Goal: Task Accomplishment & Management: Complete application form

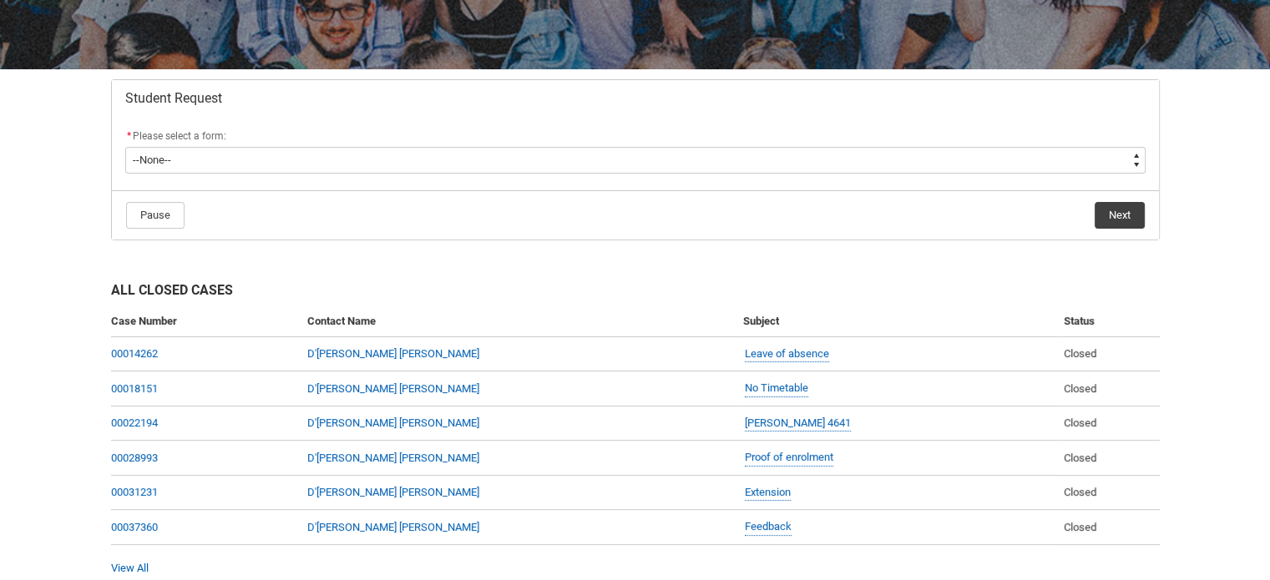
scroll to position [334, 0]
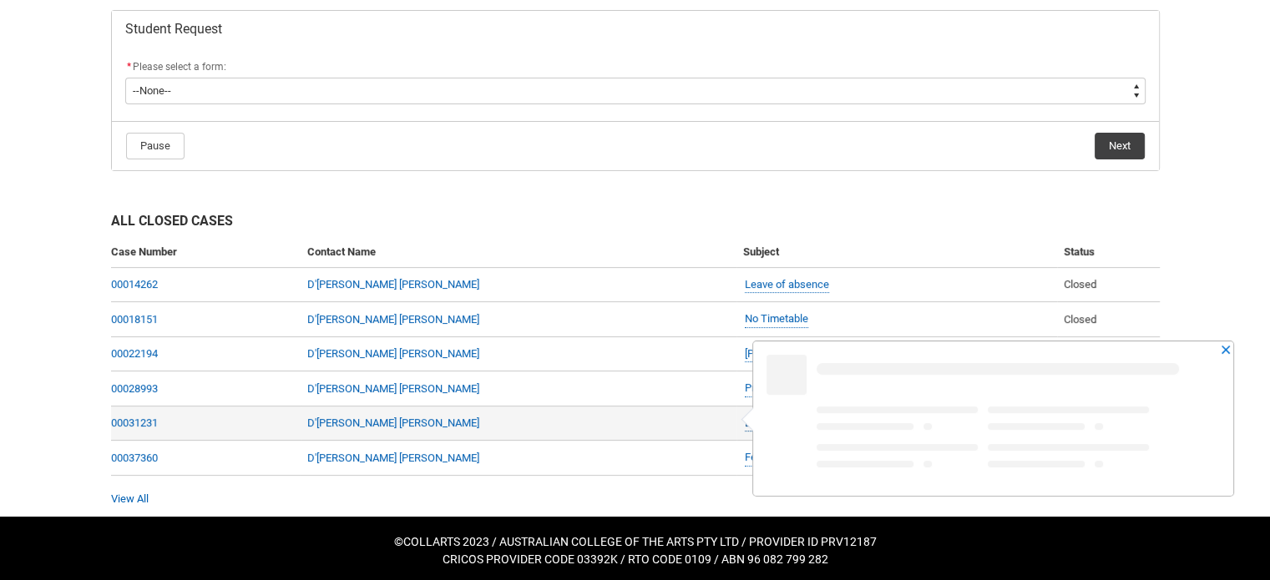
click at [745, 423] on link "Extension" at bounding box center [768, 424] width 46 height 18
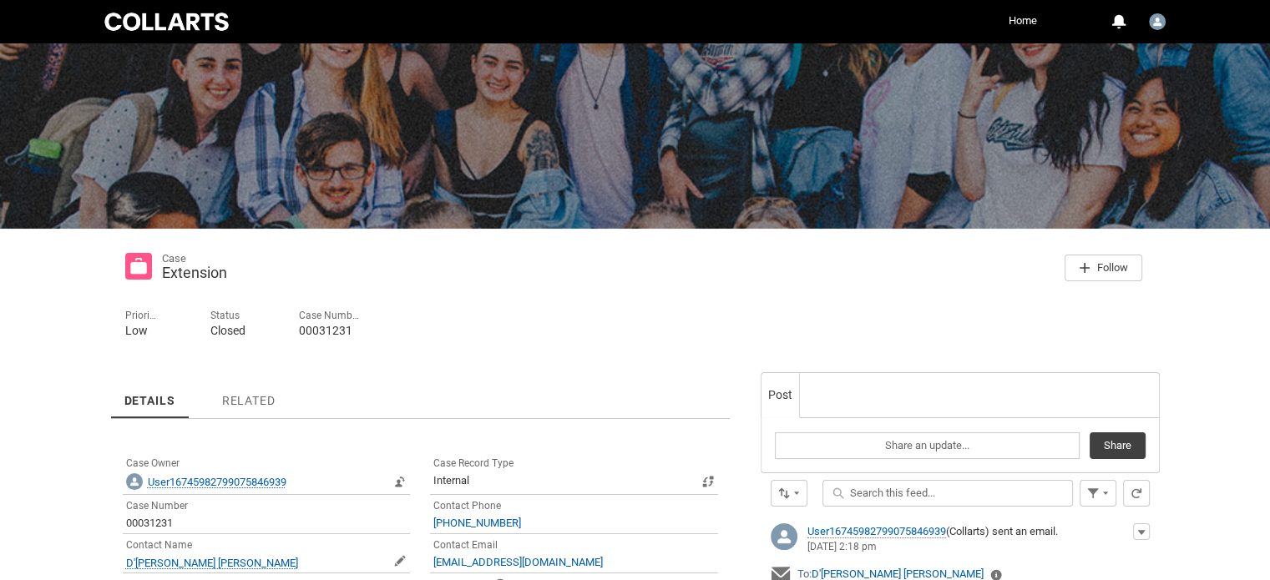
scroll to position [84, 0]
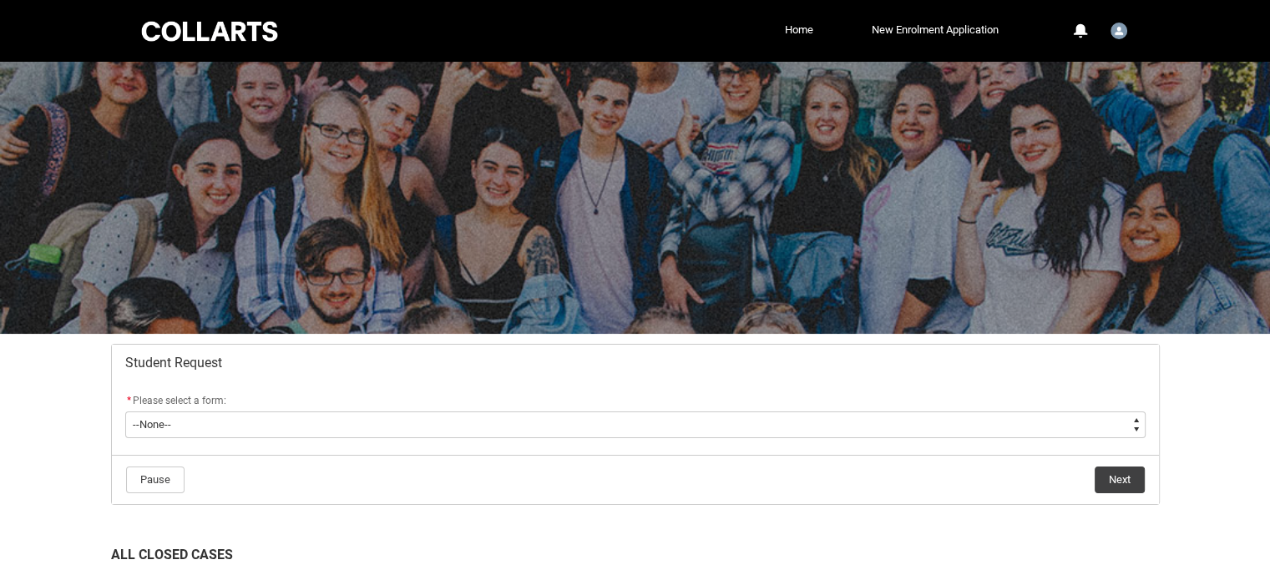
scroll to position [251, 0]
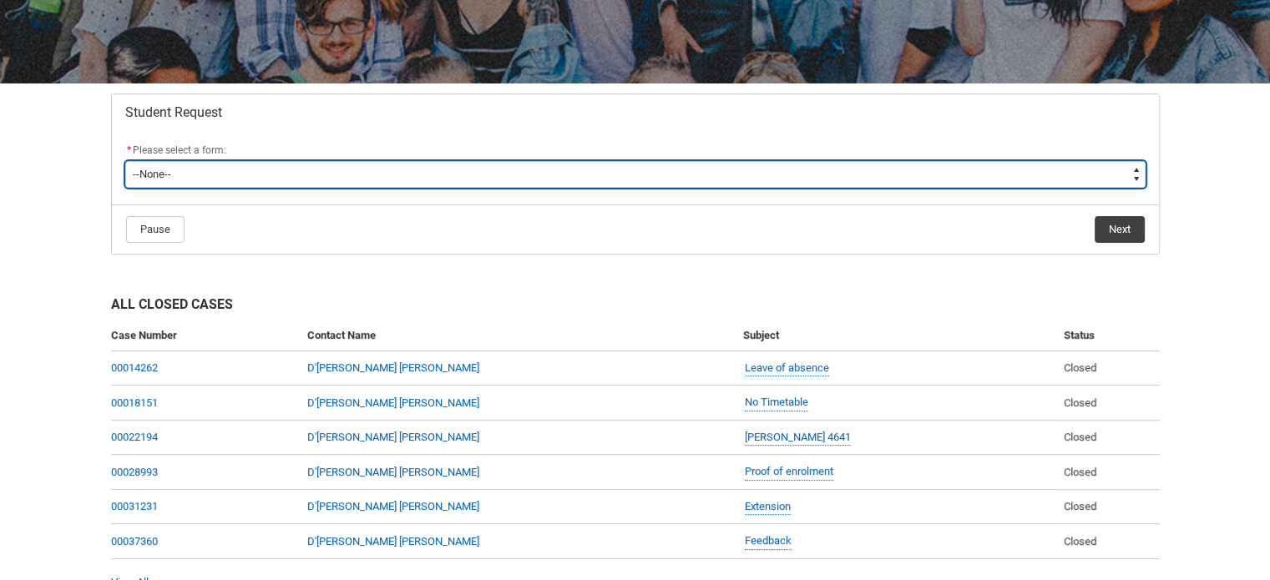
click at [524, 176] on select "--None-- Academic Transcript Application to Appeal Assignment Extension Change …" at bounding box center [635, 174] width 1020 height 27
type lightning-select "Assignment_Extension_Choice"
click at [125, 161] on select "--None-- Academic Transcript Application to Appeal Assignment Extension Change …" at bounding box center [635, 174] width 1020 height 27
select select "Assignment_Extension_Choice"
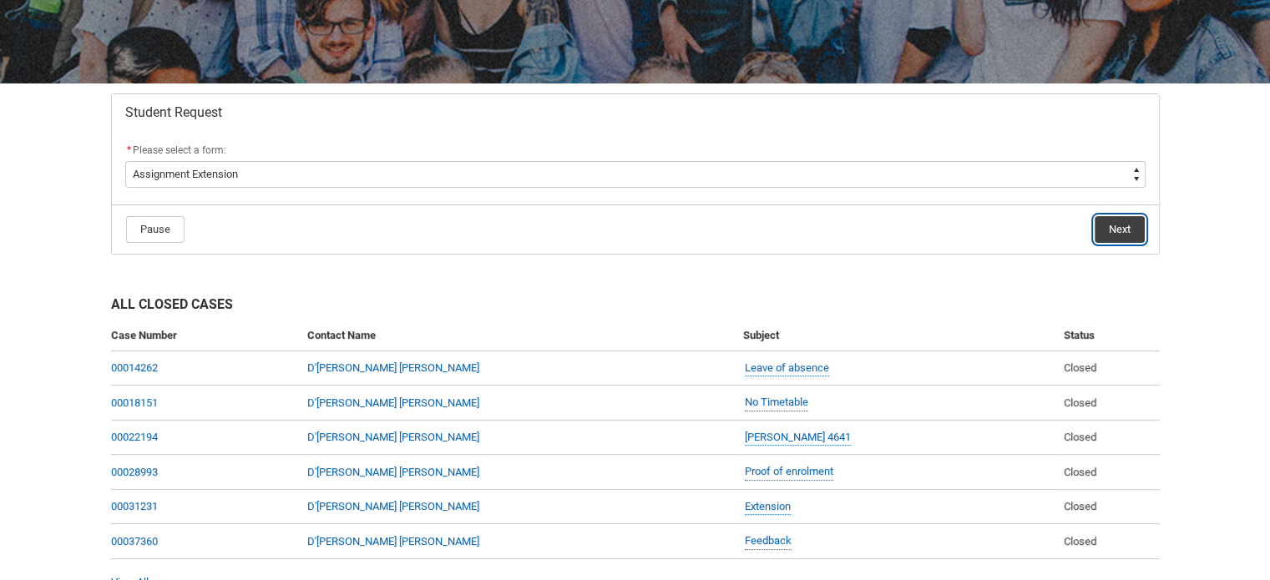
click at [1109, 232] on button "Next" at bounding box center [1120, 229] width 50 height 27
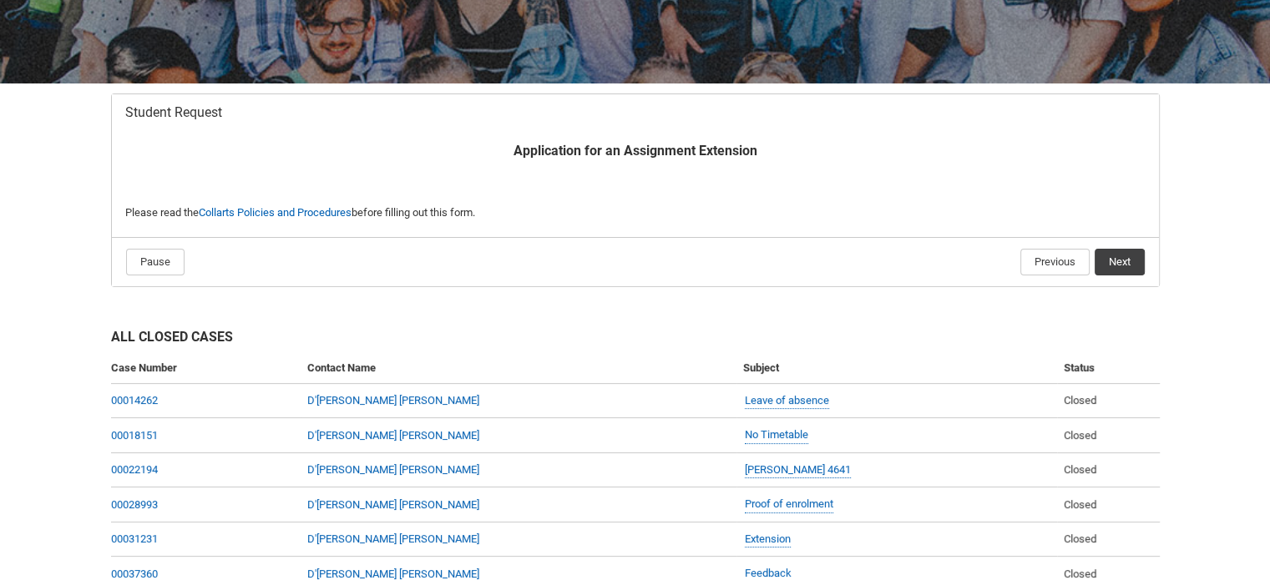
scroll to position [177, 0]
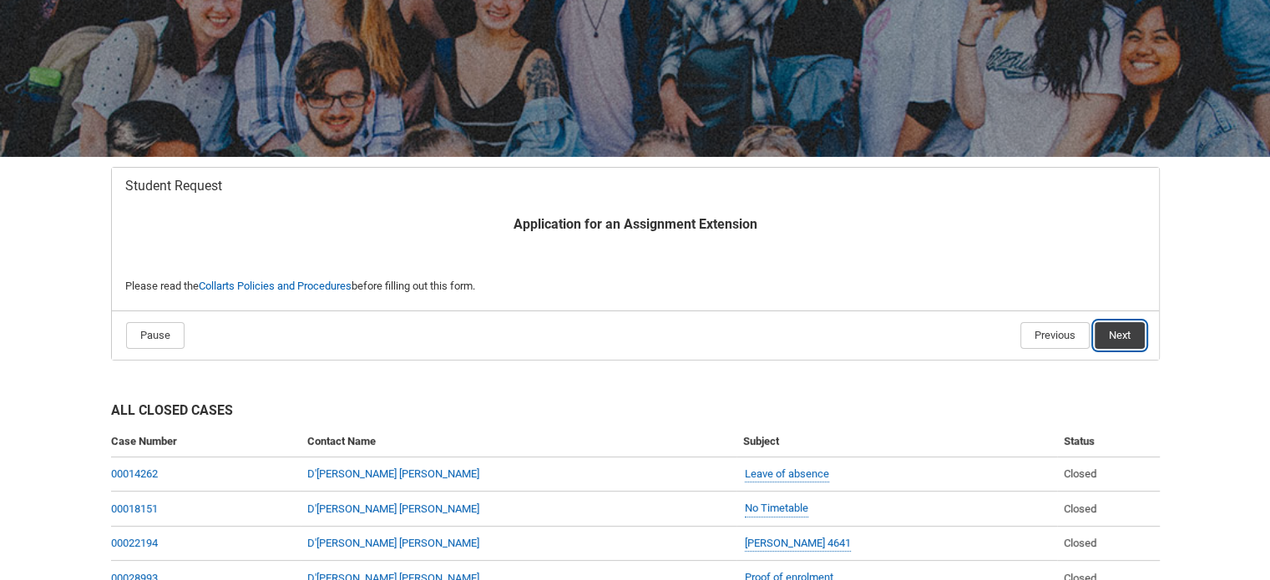
click at [1113, 339] on button "Next" at bounding box center [1120, 335] width 50 height 27
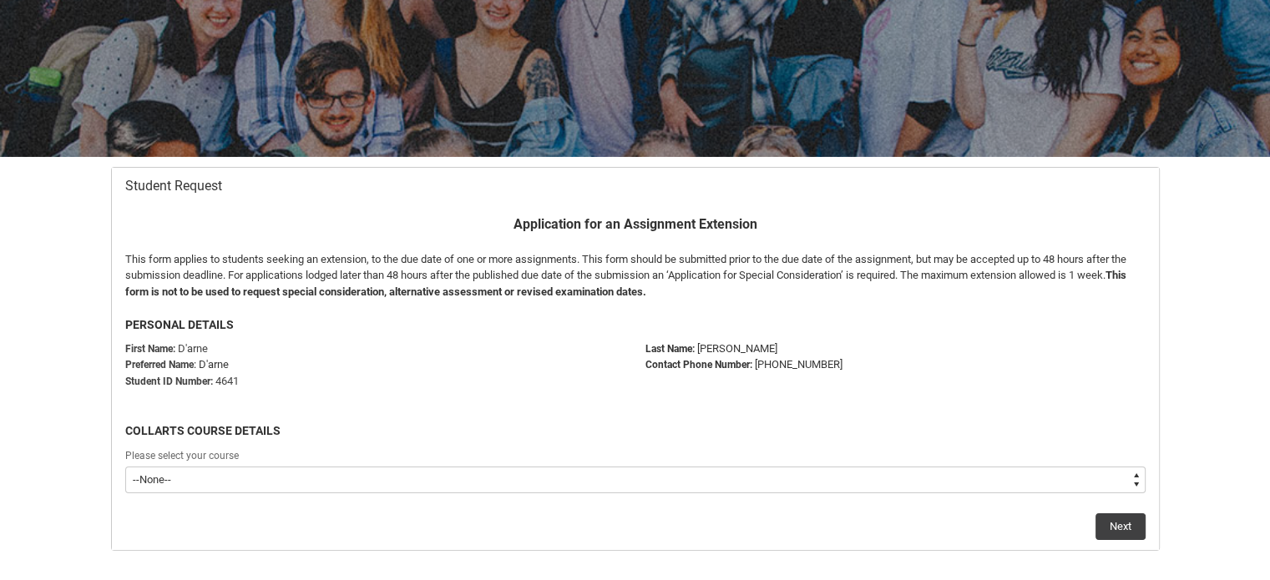
click at [545, 478] on select "--None-- Bachelor of Arts (Interior Design)" at bounding box center [635, 480] width 1020 height 27
type lightning-select "recordPicklist_ProgramEnrollment.a0jOZ000003EUm5YAG"
click at [125, 467] on select "--None-- Bachelor of Arts (Interior Design)" at bounding box center [635, 480] width 1020 height 27
select select "recordPicklist_ProgramEnrollment.a0jOZ000003EUm5YAG"
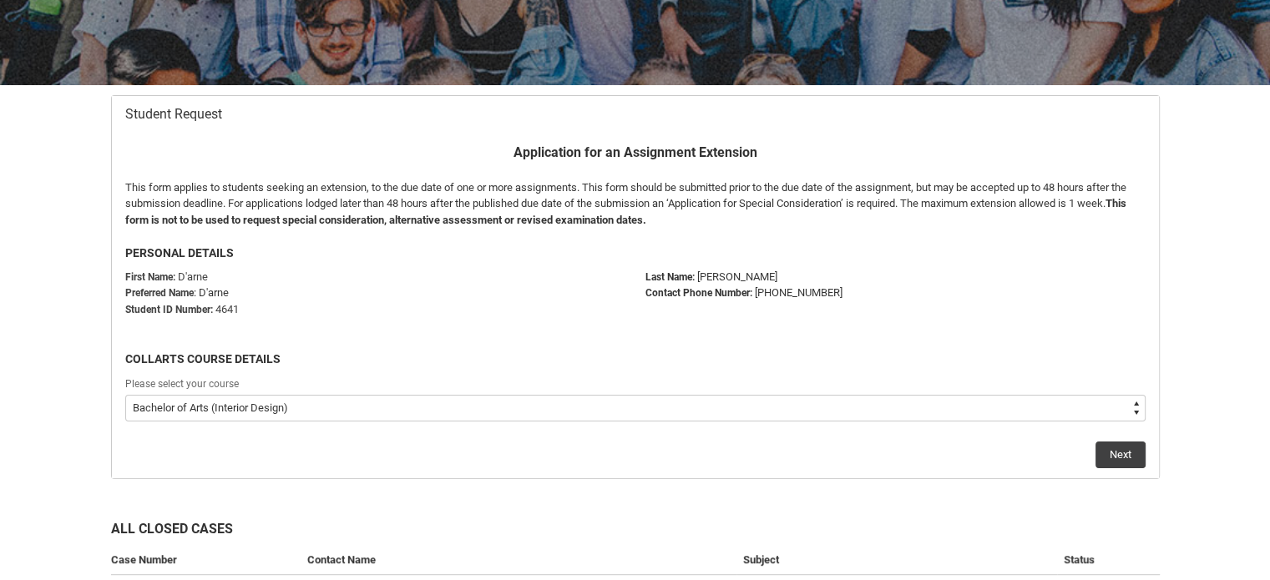
scroll to position [344, 0]
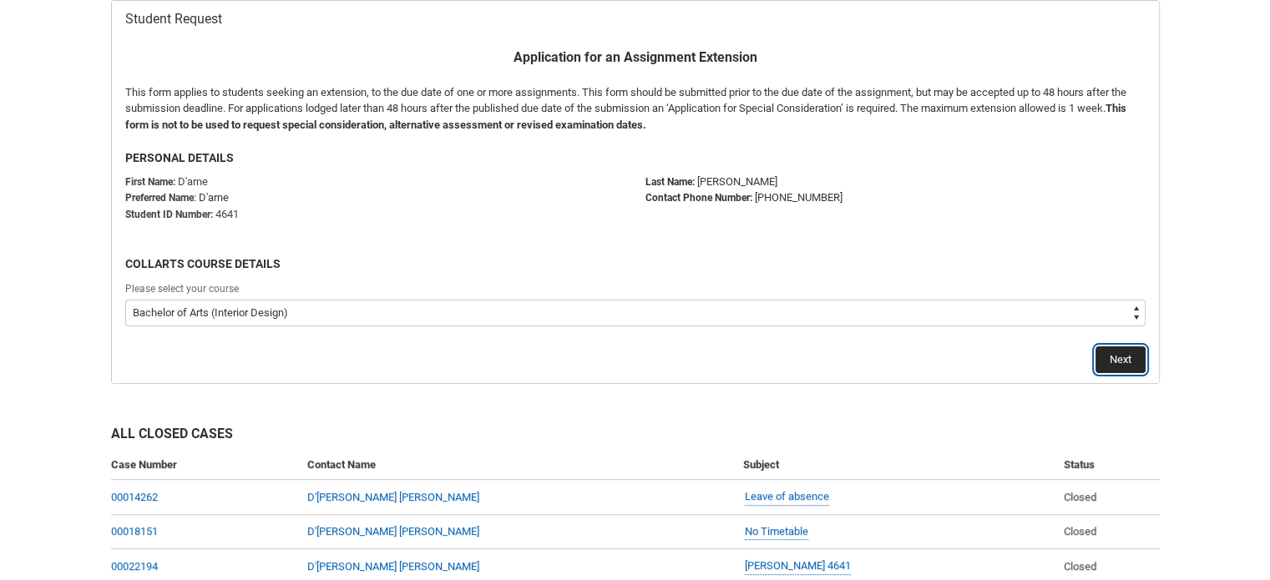
click at [1136, 355] on button "Next" at bounding box center [1121, 360] width 50 height 27
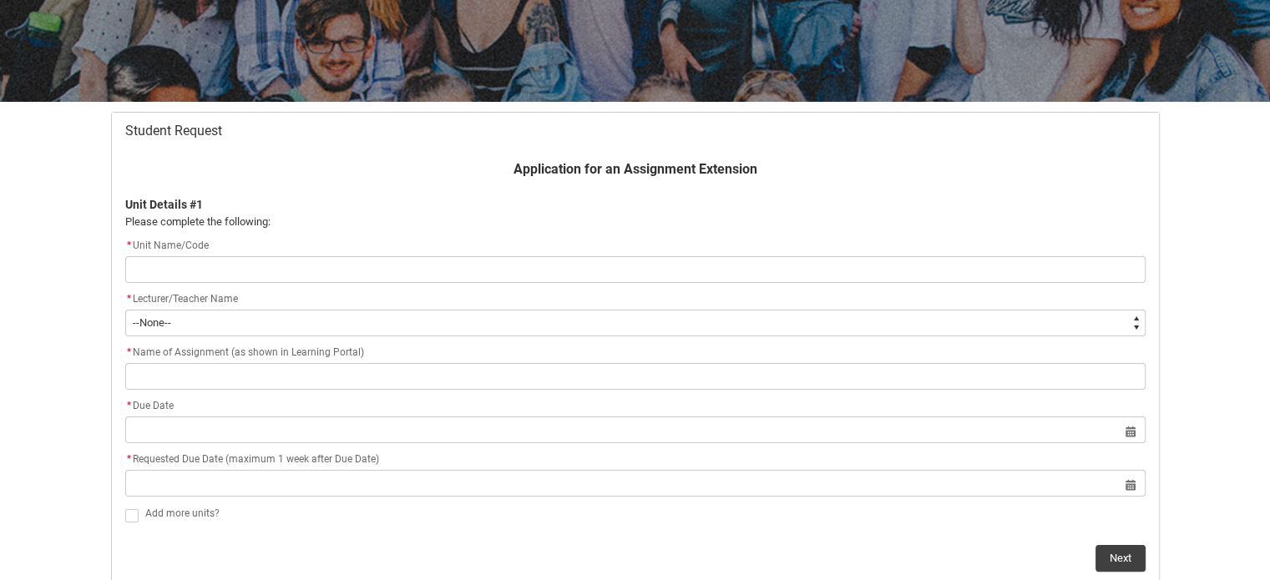
scroll to position [261, 0]
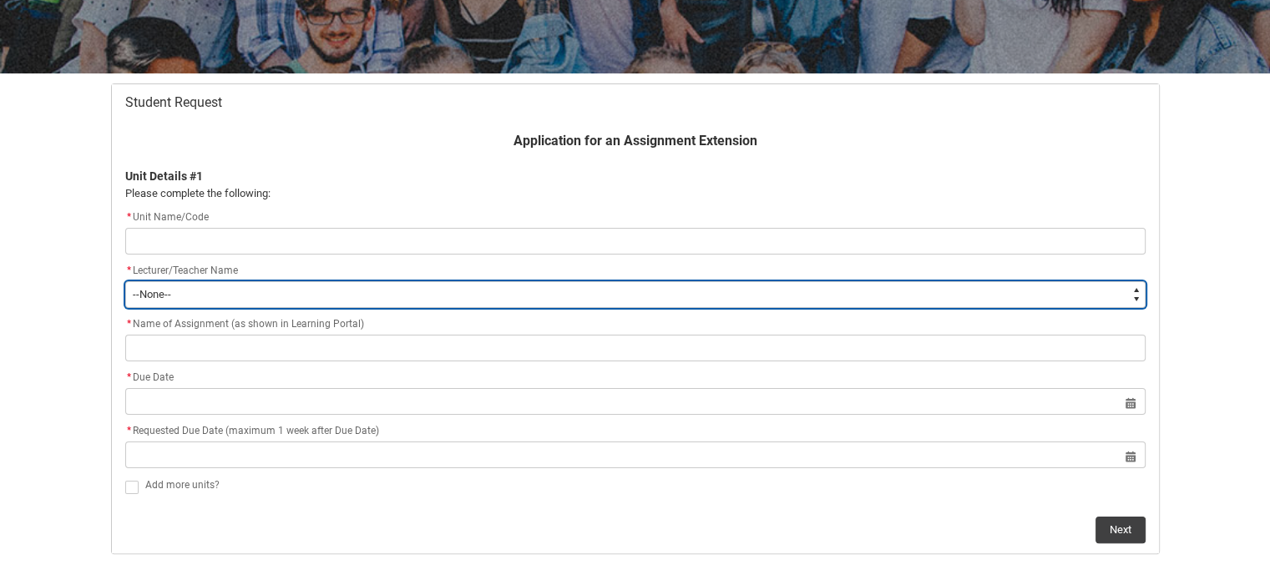
click at [274, 293] on div "* Lecturer/Teacher Name * --None-- [PERSON_NAME] [PERSON_NAME] [PERSON_NAME] [P…" at bounding box center [635, 284] width 1020 height 47
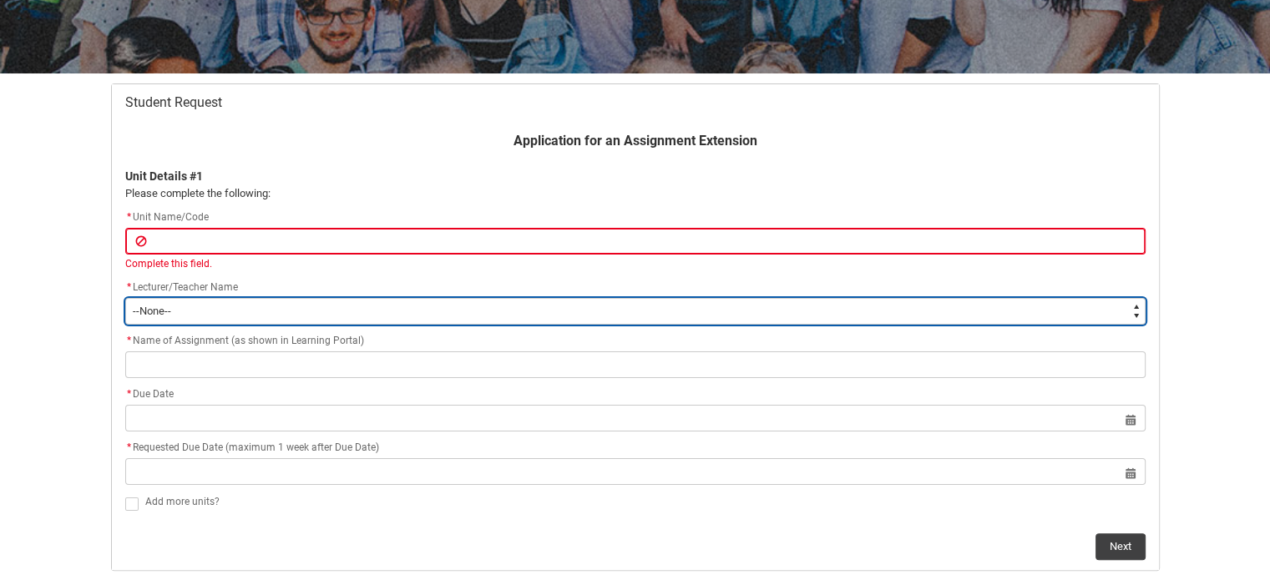
type lightning-select "Faculty_NamefromAtoM.003OZ00000GXPEdYAP"
click at [125, 298] on select "--None-- [PERSON_NAME] [PERSON_NAME] [PERSON_NAME] [PERSON_NAME] [PERSON_NAME] …" at bounding box center [635, 311] width 1020 height 27
select select "Faculty_NamefromAtoM.003OZ00000GXPEdYAP"
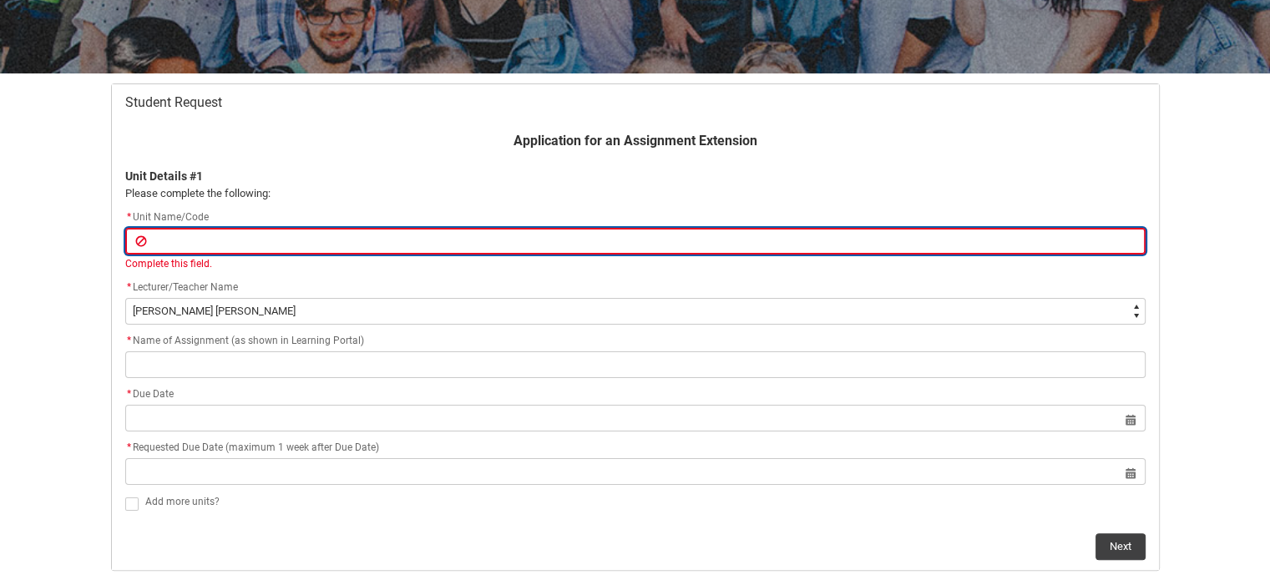
click at [268, 243] on input "Redu_Student_Request flow" at bounding box center [635, 241] width 1020 height 27
type lightning-primitive-input-simple "IDDC6 Emerging Technologies"
type input "IDDC6 Emerging Technologies"
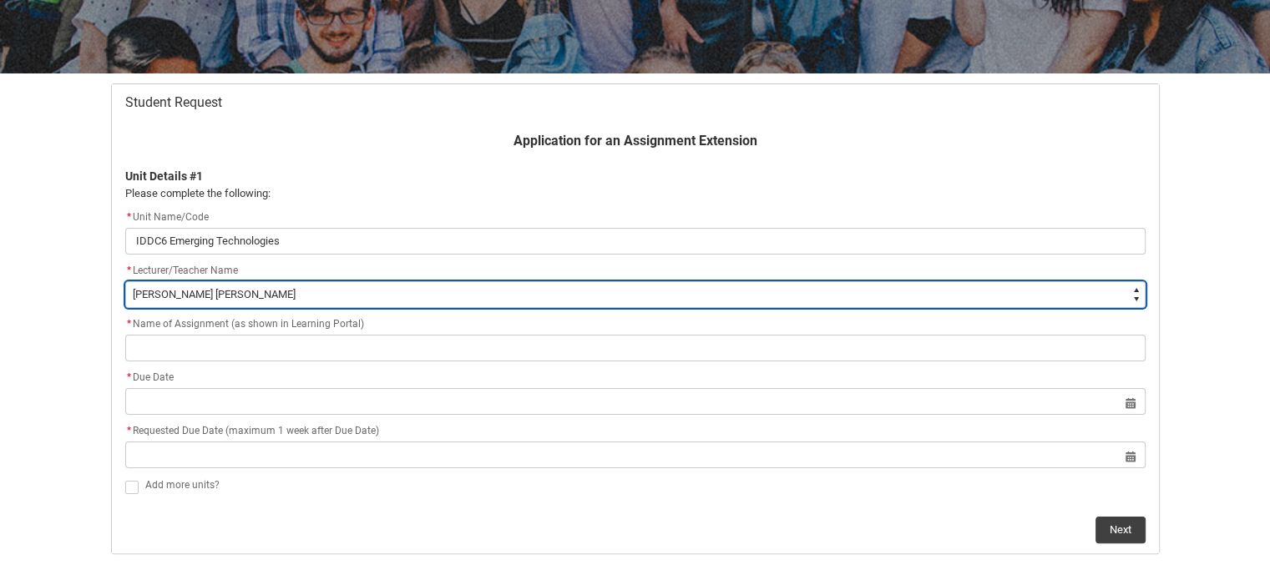
click at [252, 312] on flowruntime-screen-field "* Lecturer/Teacher Name * --None-- [PERSON_NAME] [PERSON_NAME] [PERSON_NAME] [P…" at bounding box center [635, 287] width 1040 height 53
type lightning-select "Faculty_NamefromAtoM.0035g00000b9AZoAAM"
click at [125, 281] on select "--None-- [PERSON_NAME] [PERSON_NAME] [PERSON_NAME] [PERSON_NAME] [PERSON_NAME] …" at bounding box center [635, 294] width 1020 height 27
select select "Faculty_NamefromAtoM.0035g00000b9AZoAAM"
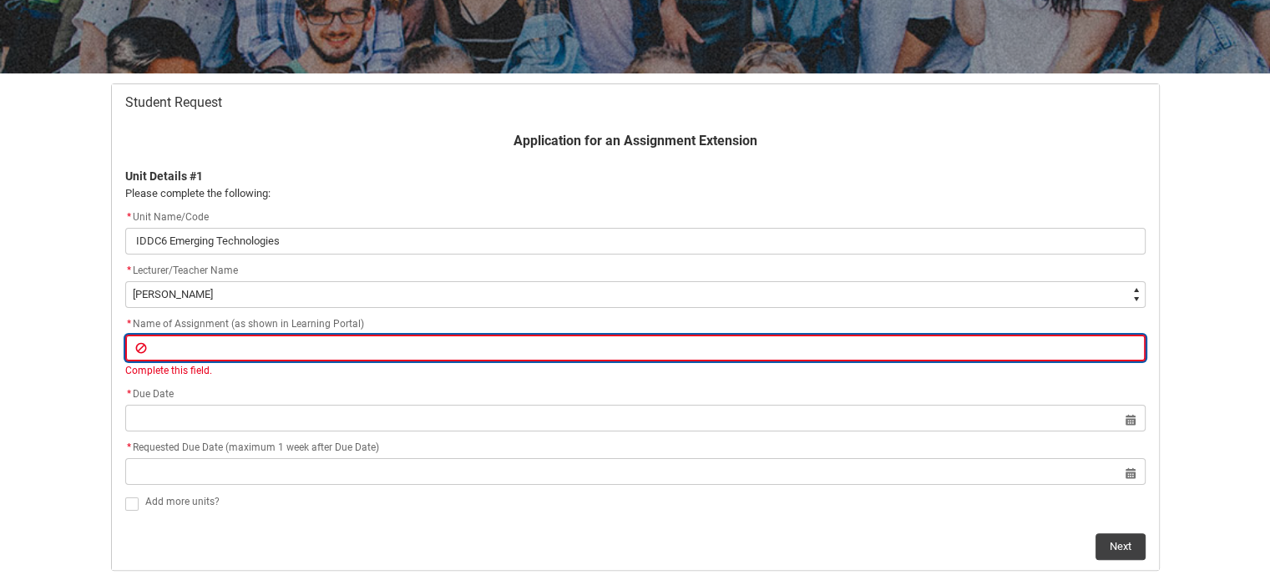
paste input "Assignment 3: Virtual Exhibition Final Design"
type lightning-primitive-input-simple "Assignment 3: Virtual Exhibition Final Design"
type input "Assignment 3: Virtual Exhibition Final Design"
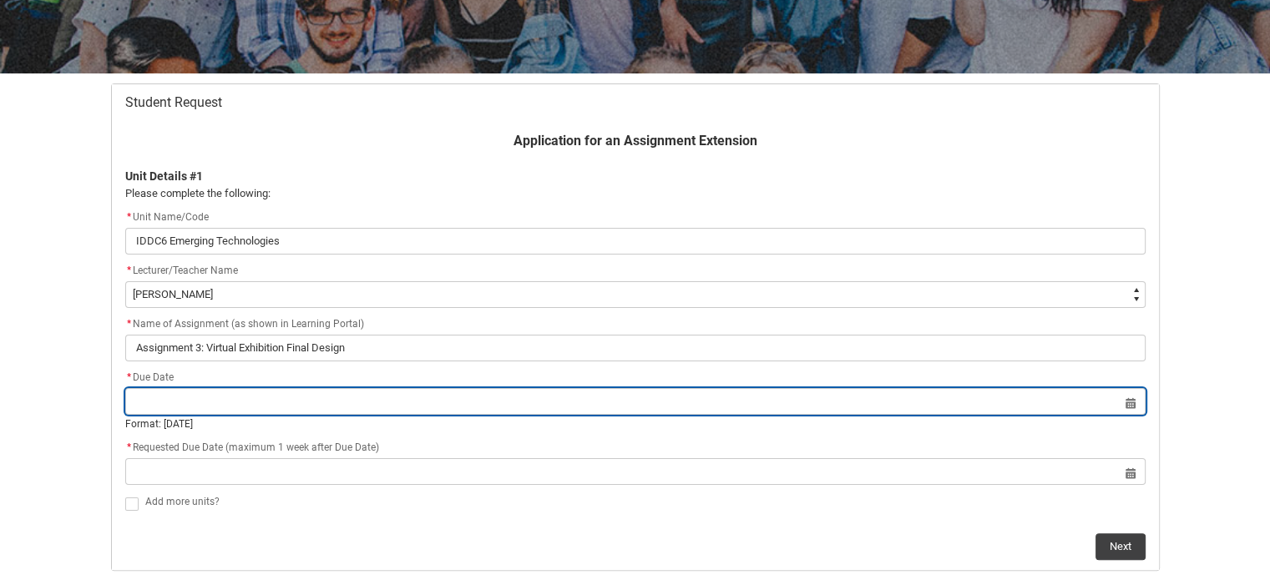
click at [226, 392] on input "Redu_Student_Request flow" at bounding box center [635, 401] width 1020 height 27
select select "2025"
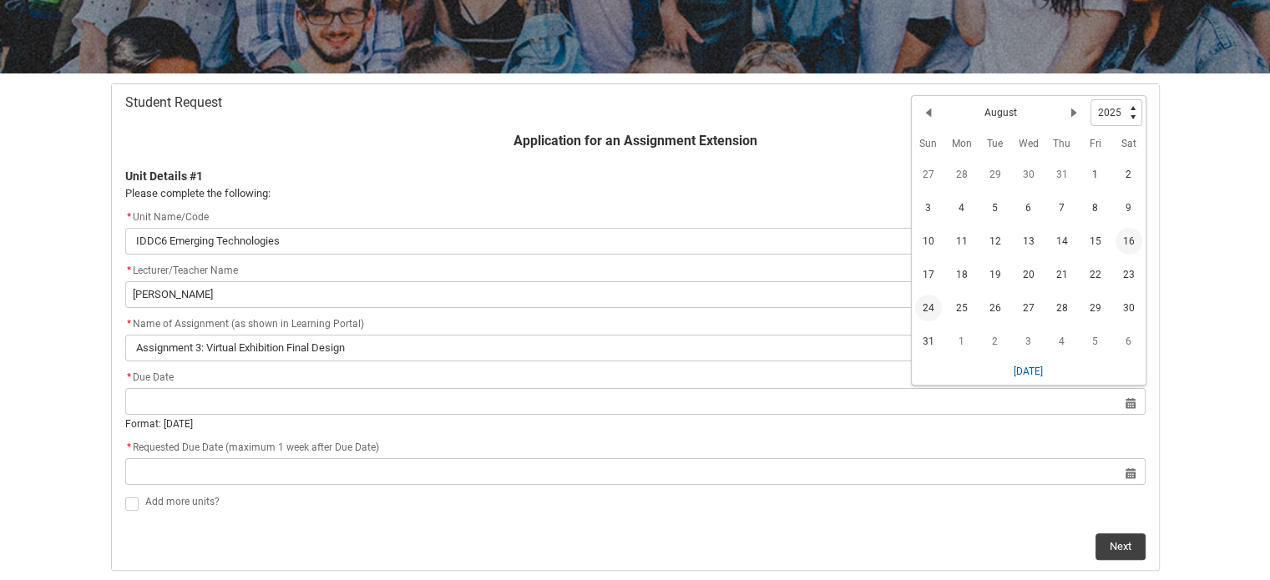
click at [936, 304] on span "24" at bounding box center [928, 308] width 27 height 27
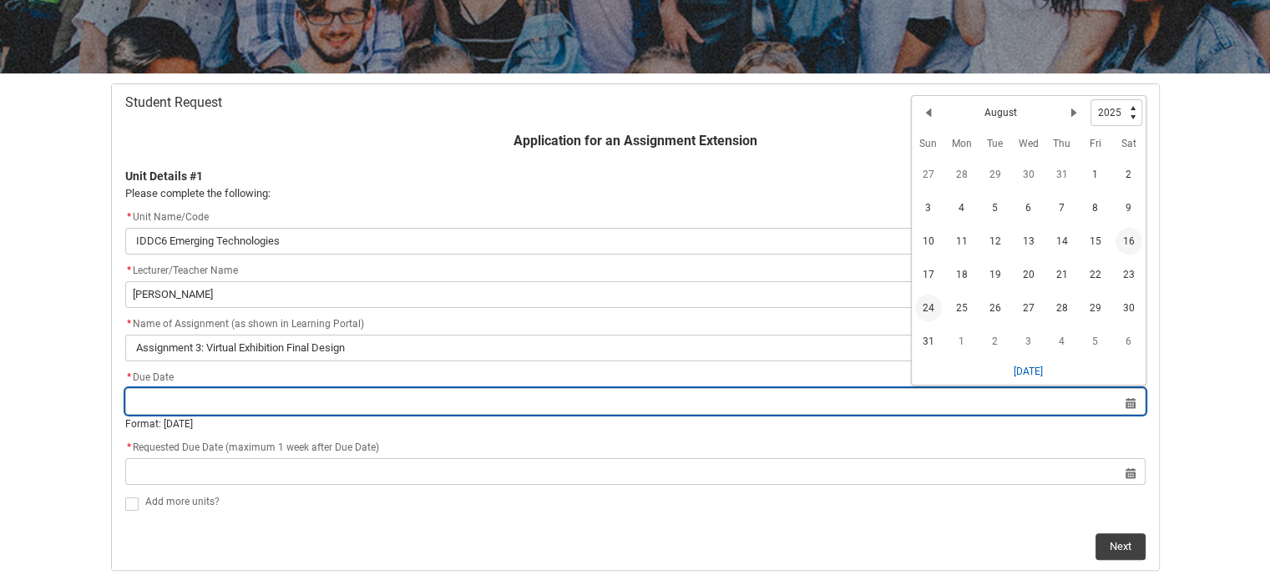
type lightning-datepicker "[DATE]"
type lightning-input "[DATE]"
type input "[DATE]"
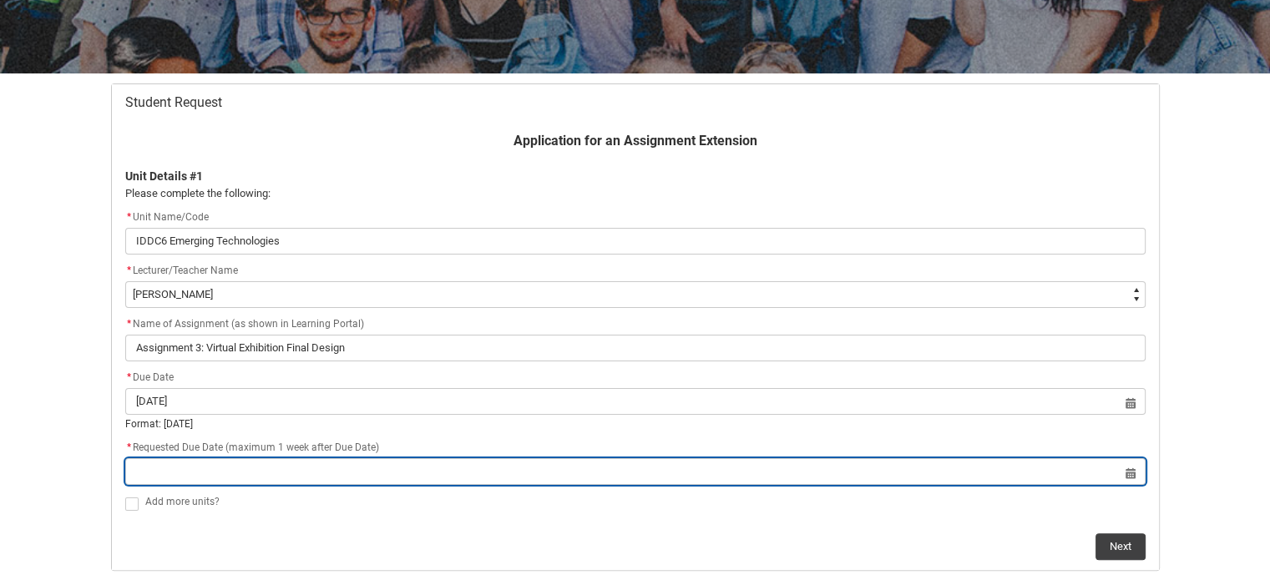
click at [357, 475] on input "Redu_Student_Request flow" at bounding box center [635, 471] width 1020 height 27
select select "2025"
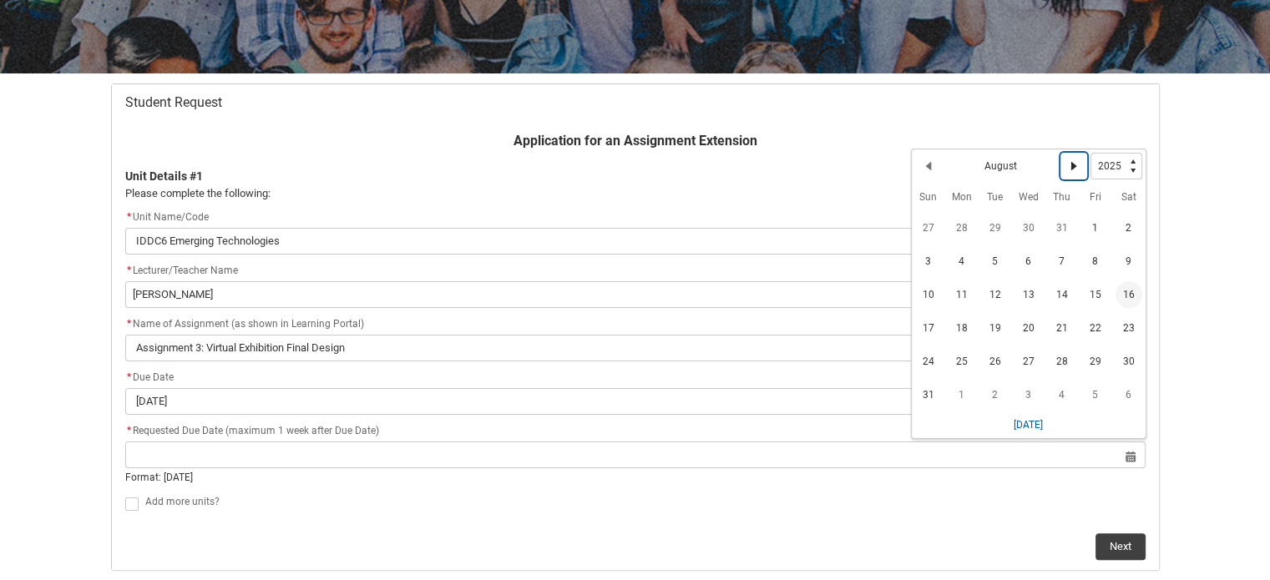
click at [1075, 168] on lightning-primitive-icon "Date picker: August" at bounding box center [1074, 166] width 12 height 12
click at [925, 266] on span "7" at bounding box center [928, 264] width 27 height 27
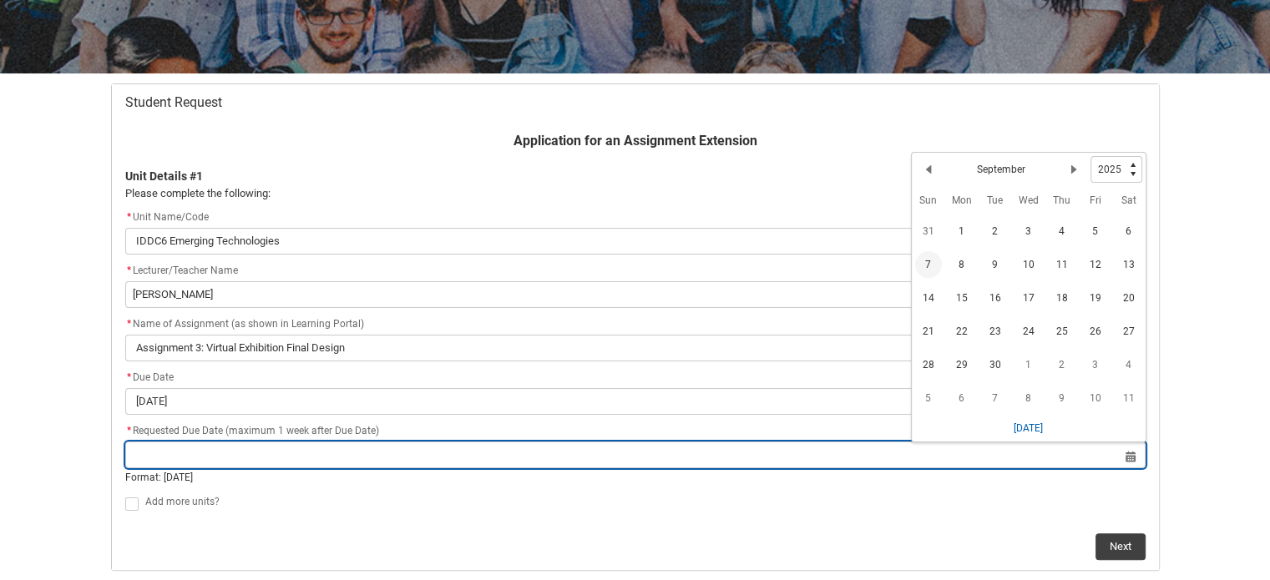
type lightning-datepicker "[DATE]"
type lightning-input "[DATE]"
type input "[DATE]"
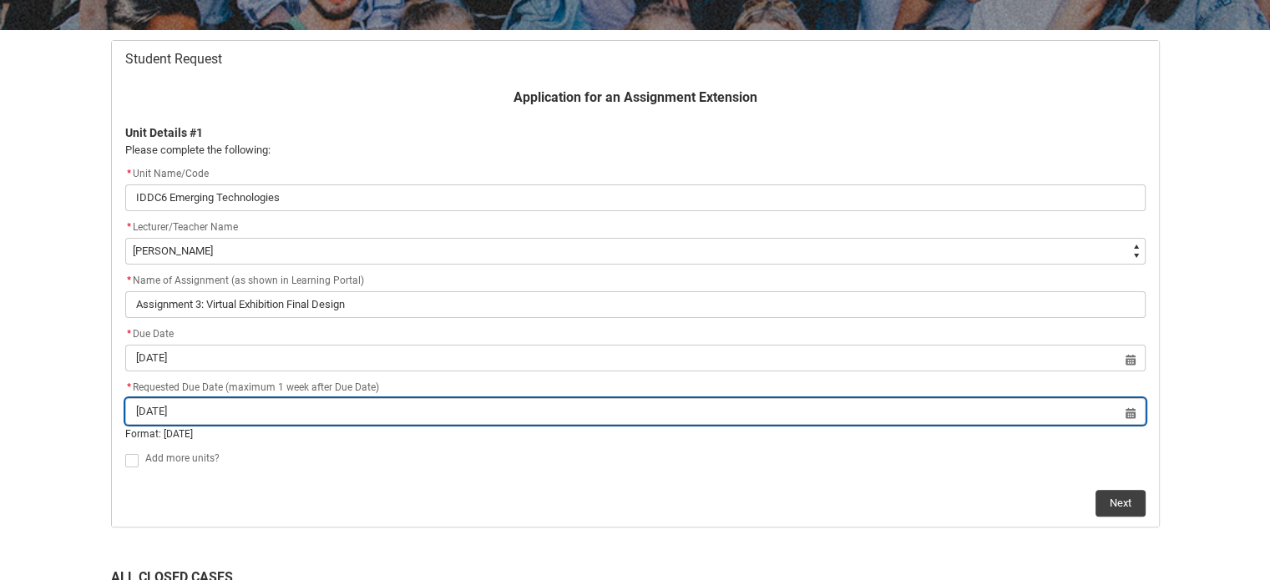
scroll to position [344, 0]
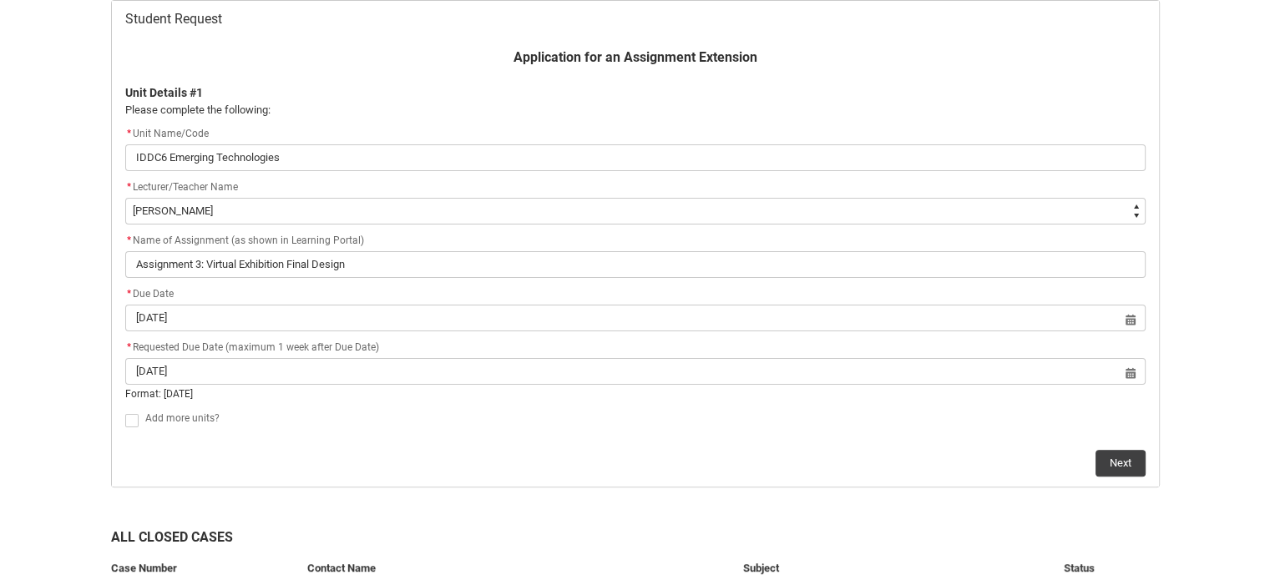
click at [132, 419] on span "Redu_Student_Request flow" at bounding box center [131, 420] width 13 height 13
click at [125, 412] on input "Redu_Student_Request flow" at bounding box center [124, 411] width 1 height 1
type lightning-input "true"
checkbox input "true"
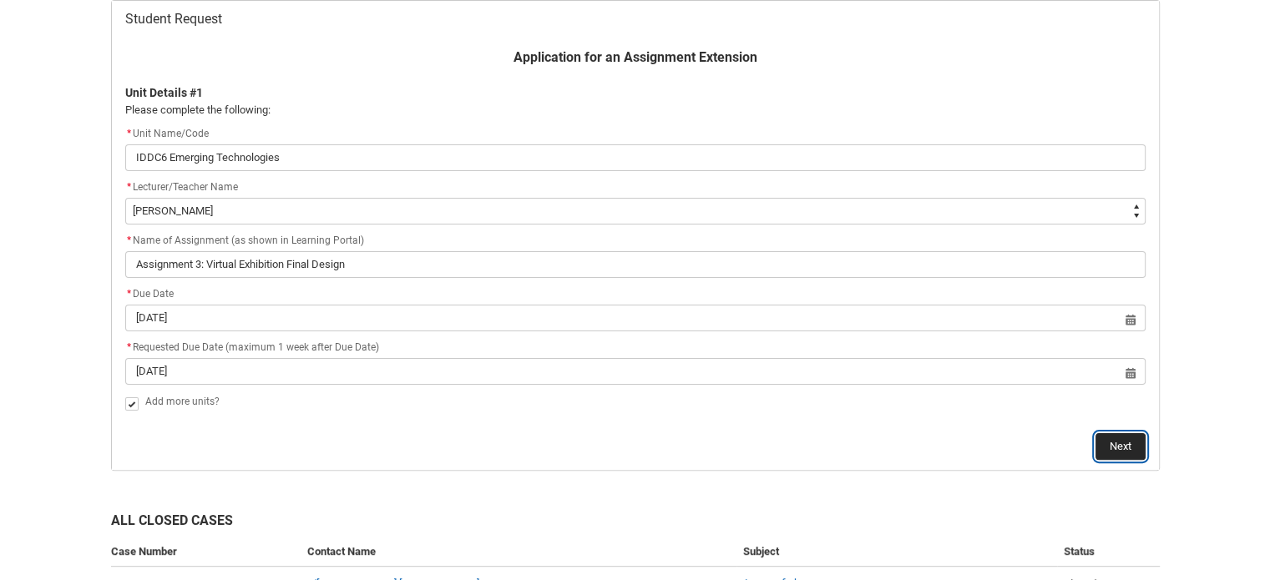
click at [1136, 435] on button "Next" at bounding box center [1121, 446] width 50 height 27
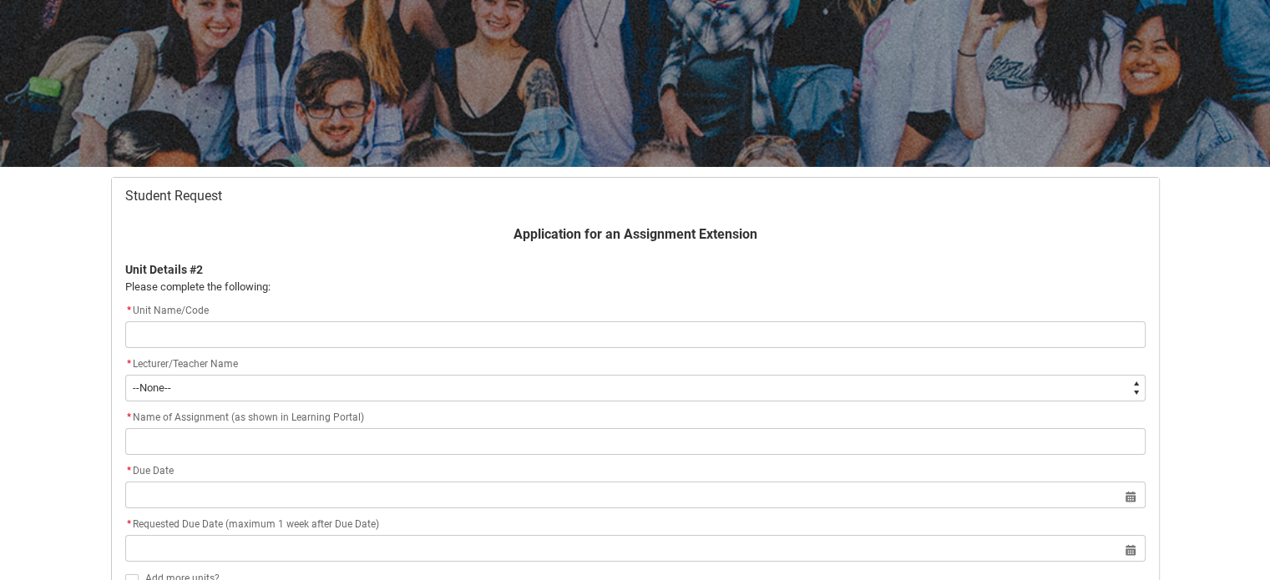
scroll to position [177, 0]
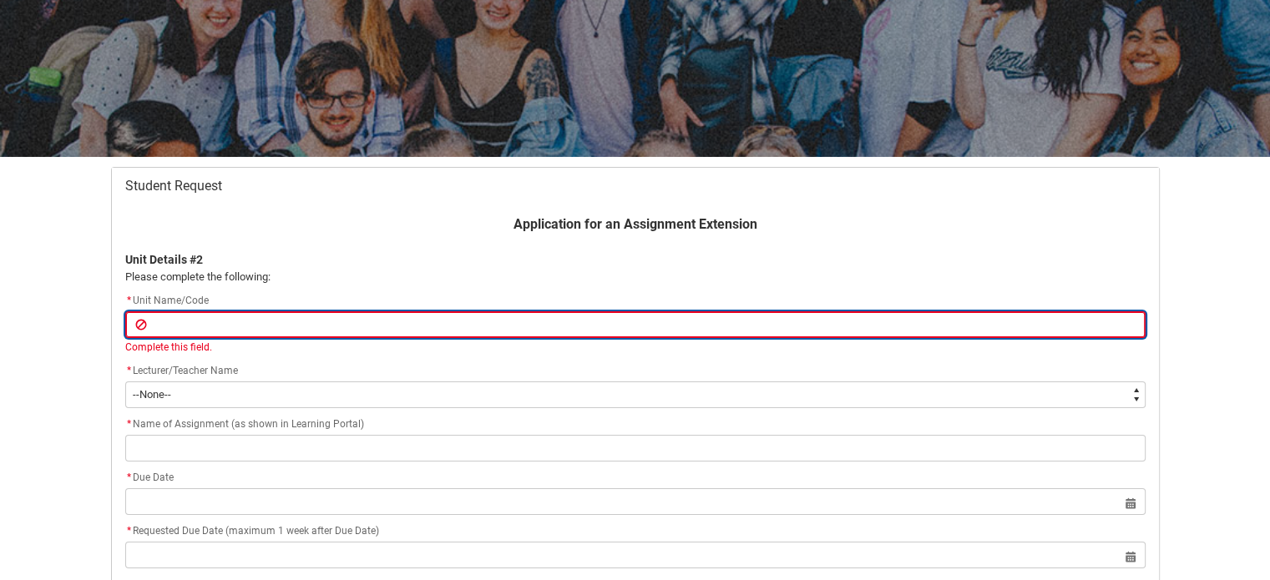
click at [277, 320] on input "Redu_Student_Request flow" at bounding box center [635, 324] width 1020 height 27
type lightning-primitive-input-simple "IDDT6 Design for humanity"
type input "IDDT6 Design for humanity"
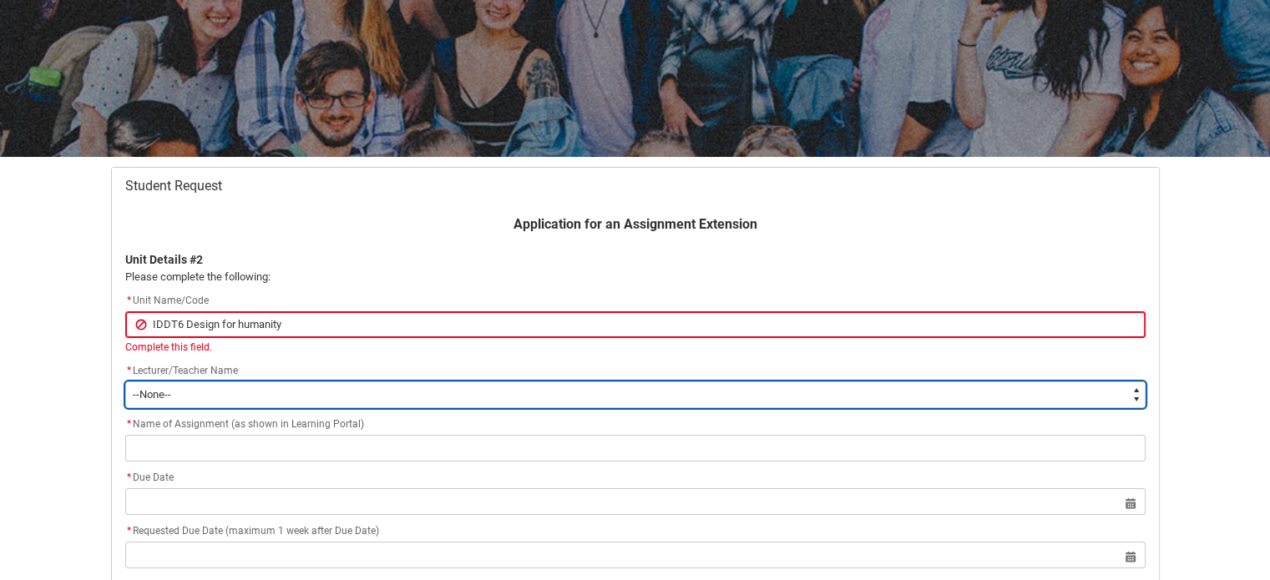
click at [269, 390] on flowruntime-screen-field "* Lecturer/Teacher Name * --None-- [PERSON_NAME] [PERSON_NAME] [PERSON_NAME] [P…" at bounding box center [635, 388] width 1040 height 53
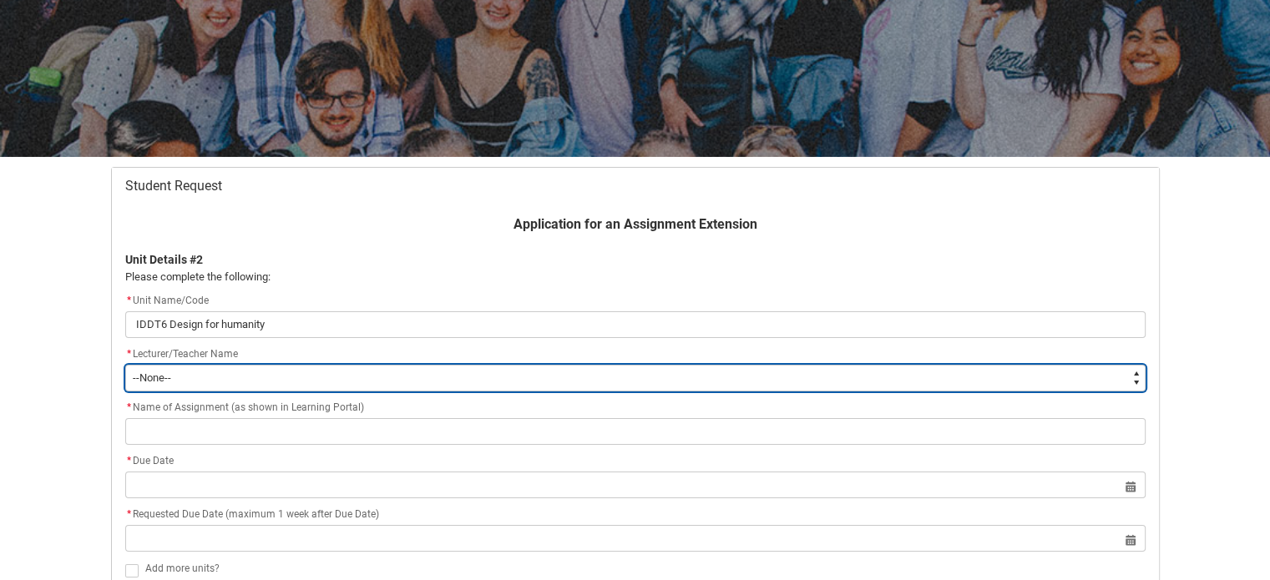
type lightning-select "Faculty_NamefromAtoM.003I7000002LJsjIAG"
click at [125, 365] on select "--None-- [PERSON_NAME] [PERSON_NAME] [PERSON_NAME] [PERSON_NAME] [PERSON_NAME] …" at bounding box center [635, 378] width 1020 height 27
select select "Faculty_NamefromAtoM.003I7000002LJsjIAG"
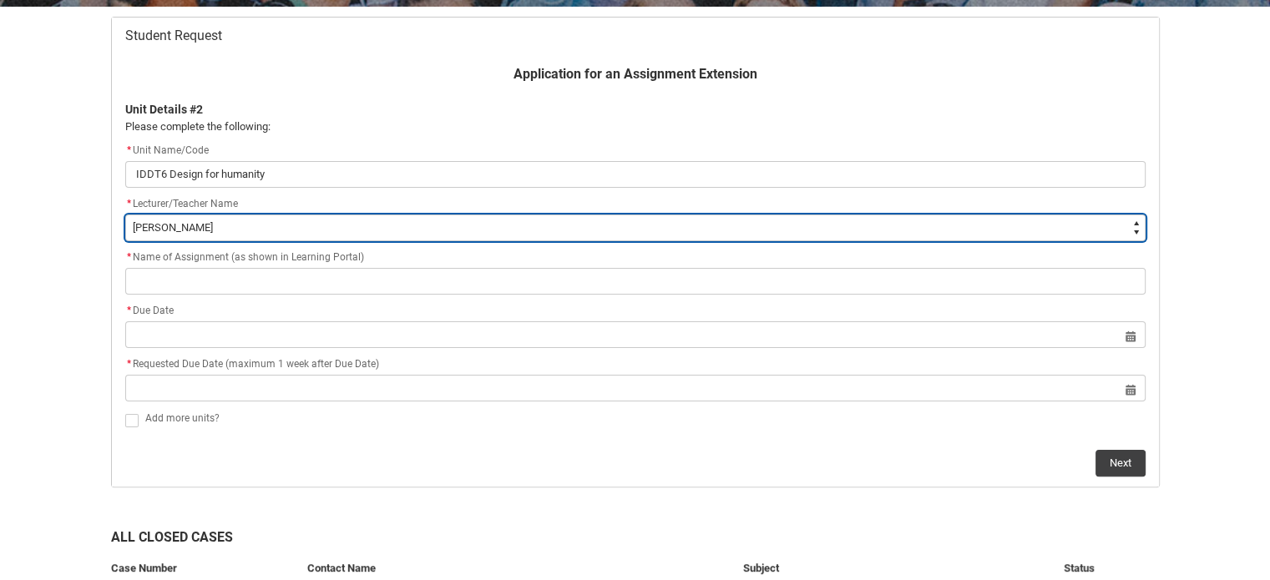
scroll to position [344, 0]
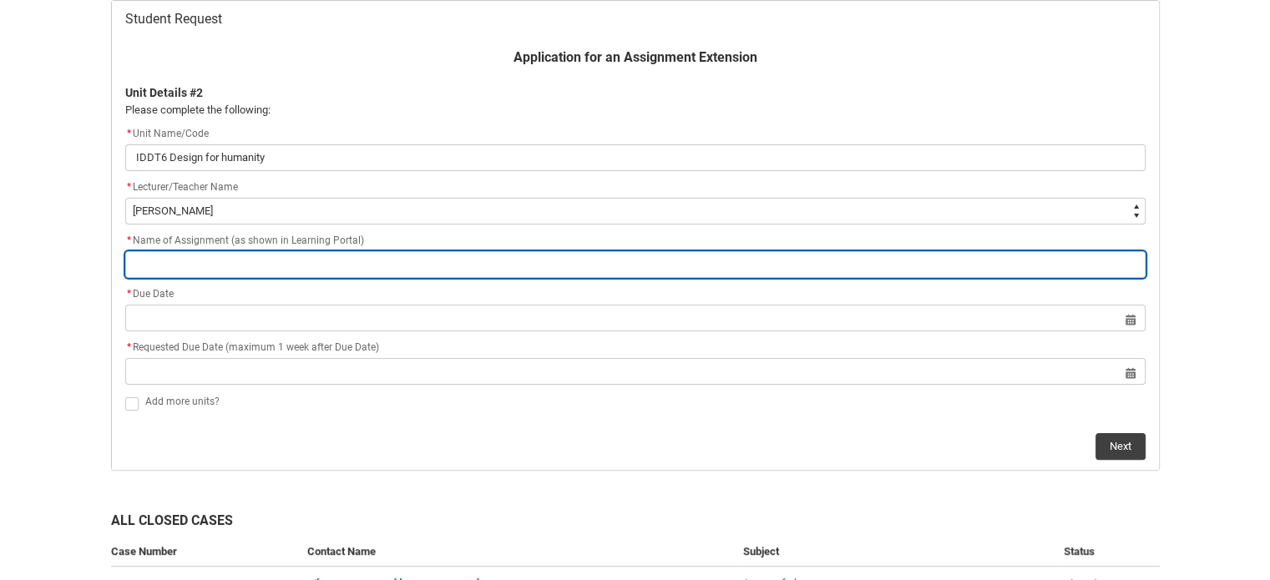
click at [254, 270] on input "Redu_Student_Request flow" at bounding box center [635, 264] width 1020 height 27
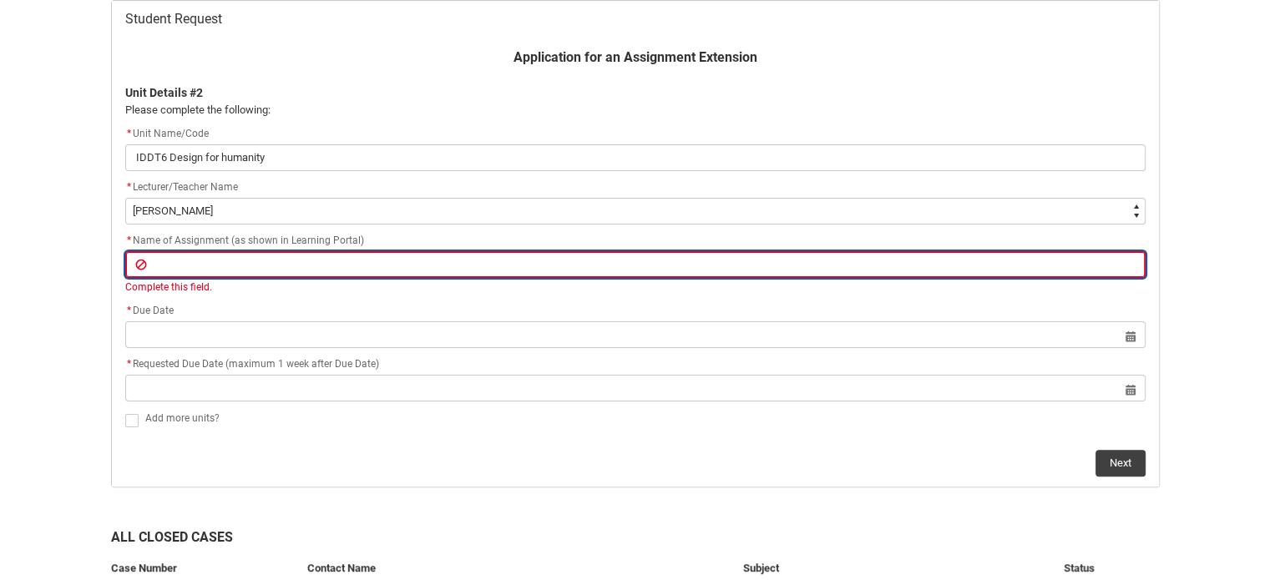
paste input "Assignment 3: Design for Humanity Project – Final Concept, Documentation & Eval…"
type lightning-primitive-input-simple "Assignment 3: Design for Humanity Project – Final Concept, Documentation & Eval…"
type input "Assignment 3: Design for Humanity Project – Final Concept, Documentation & Eval…"
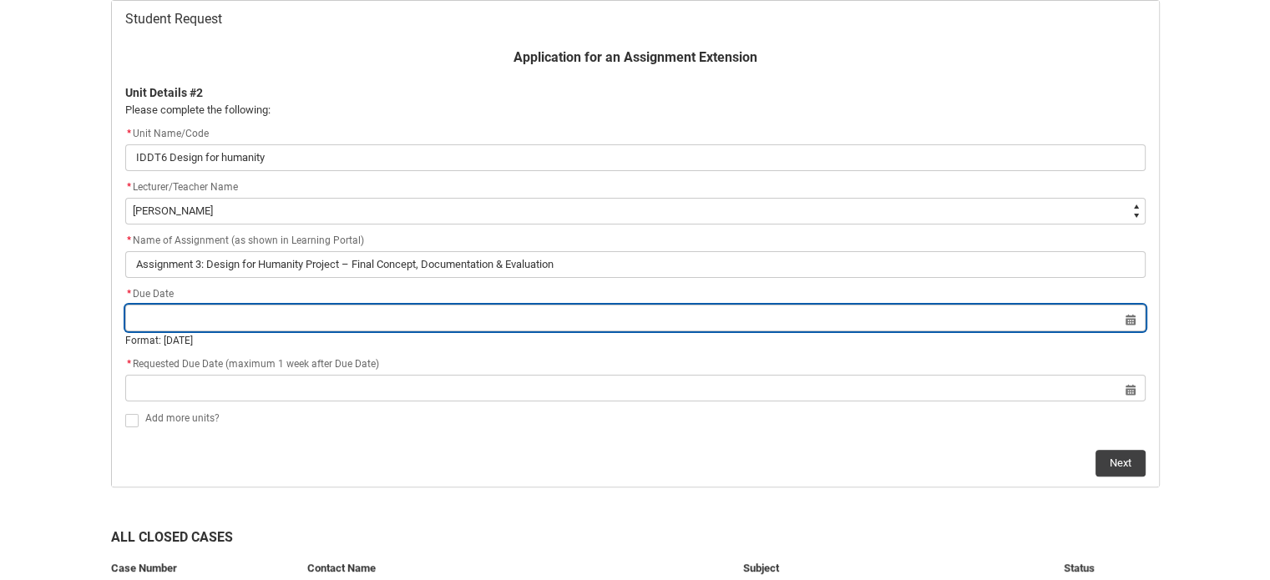
click at [199, 335] on lightning-datepicker "Select a date for Format: [DATE]" at bounding box center [635, 329] width 1020 height 37
click at [1128, 316] on input "Redu_Student_Request flow" at bounding box center [635, 318] width 1020 height 27
select select "2025"
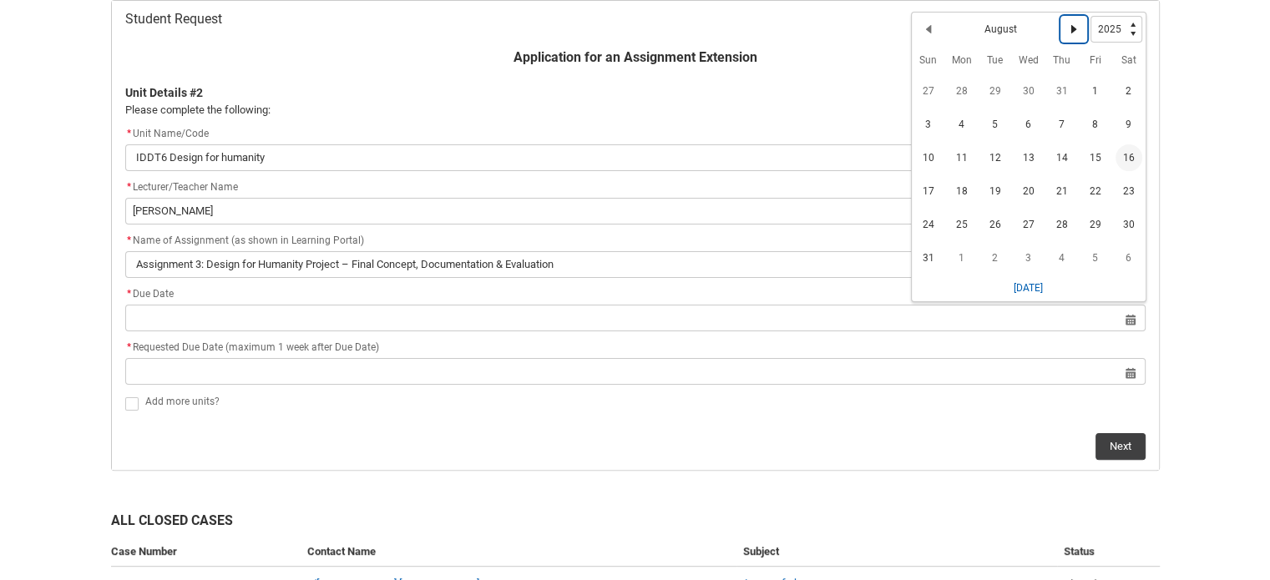
click at [1078, 29] on lightning-primitive-icon "Date picker: August" at bounding box center [1074, 29] width 12 height 12
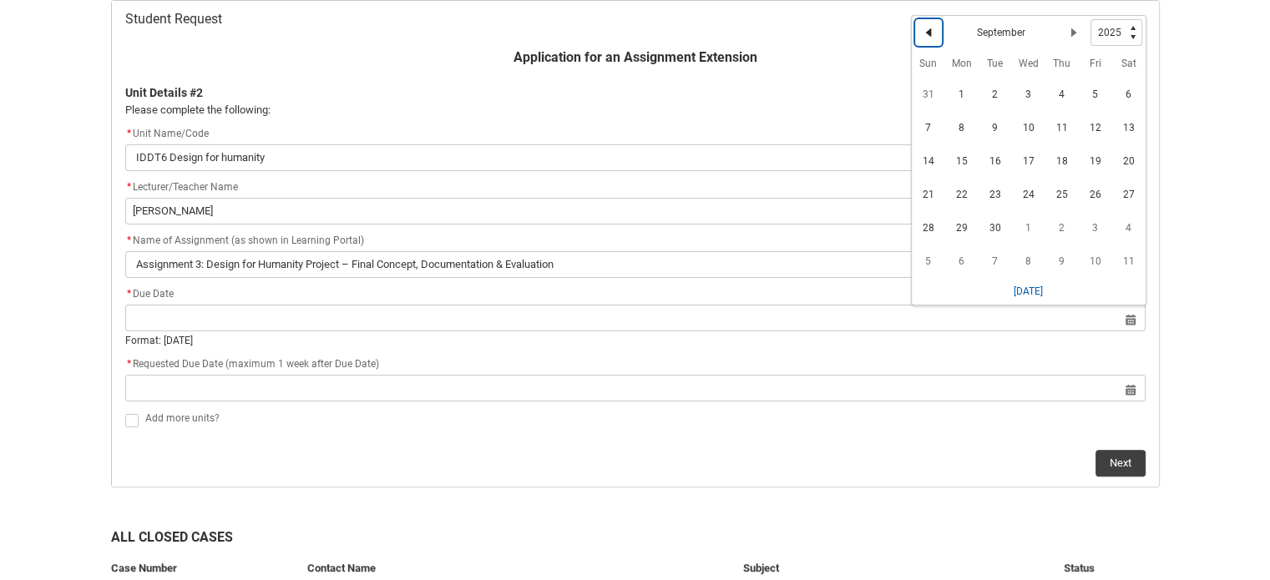
click at [925, 27] on lightning-primitive-icon "Date picker: September" at bounding box center [929, 33] width 12 height 12
click at [926, 226] on span "24" at bounding box center [928, 228] width 27 height 27
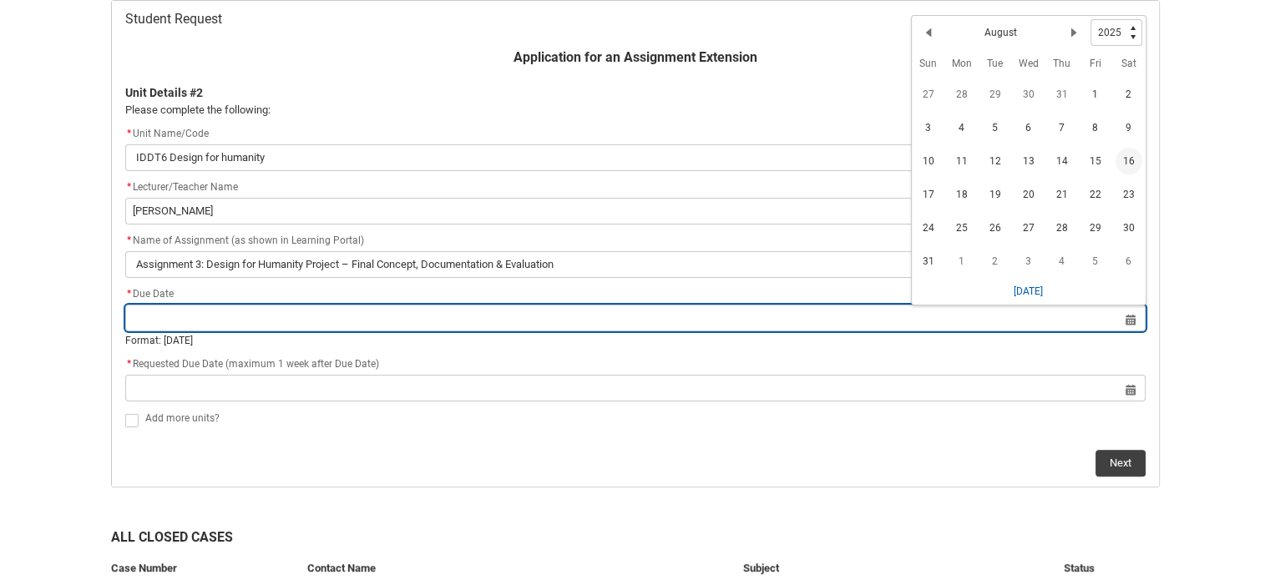
type lightning-datepicker "[DATE]"
type lightning-input "[DATE]"
type input "[DATE]"
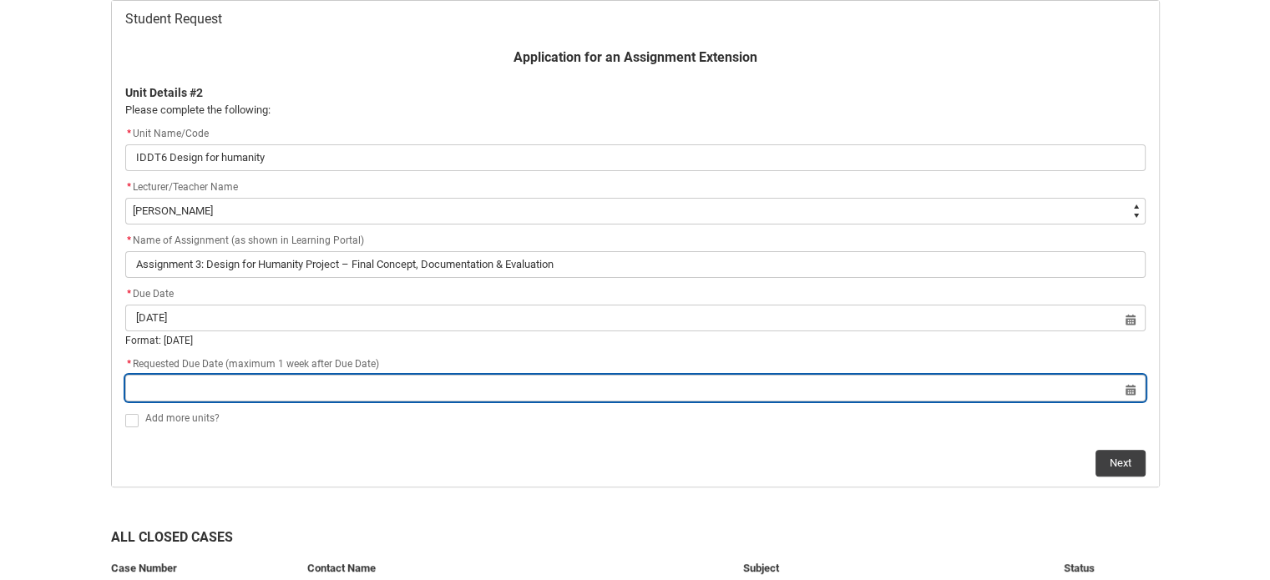
click at [474, 383] on input "Redu_Student_Request flow" at bounding box center [635, 388] width 1020 height 27
select select "2025"
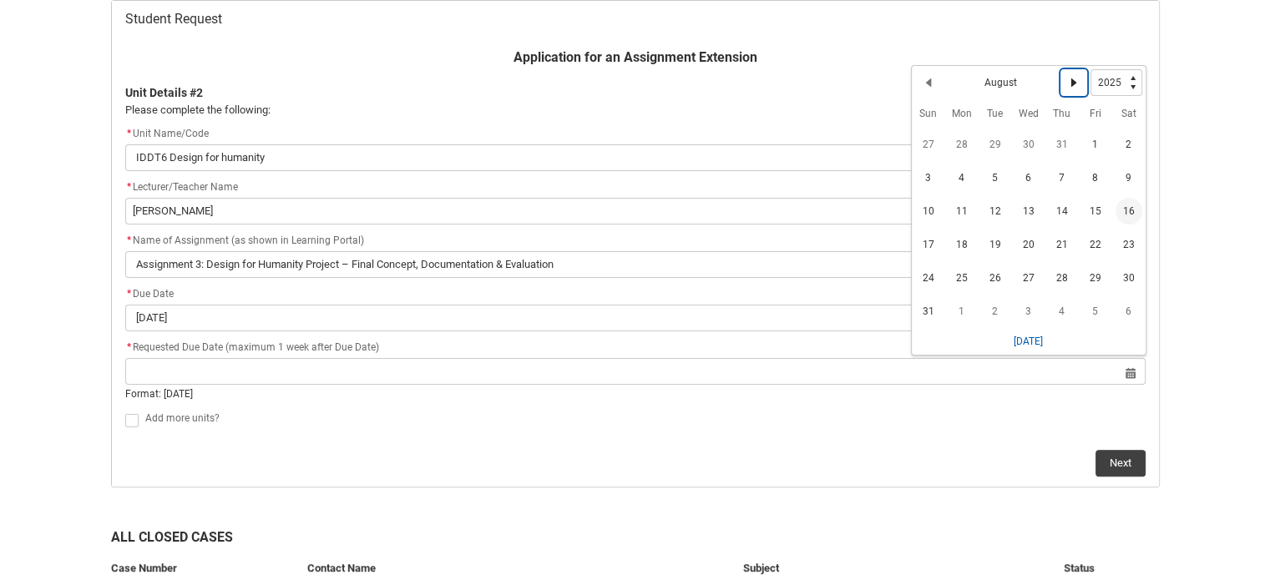
click at [1069, 82] on lightning-primitive-icon "Date picker: August" at bounding box center [1074, 83] width 12 height 12
click at [925, 182] on span "7" at bounding box center [928, 181] width 27 height 27
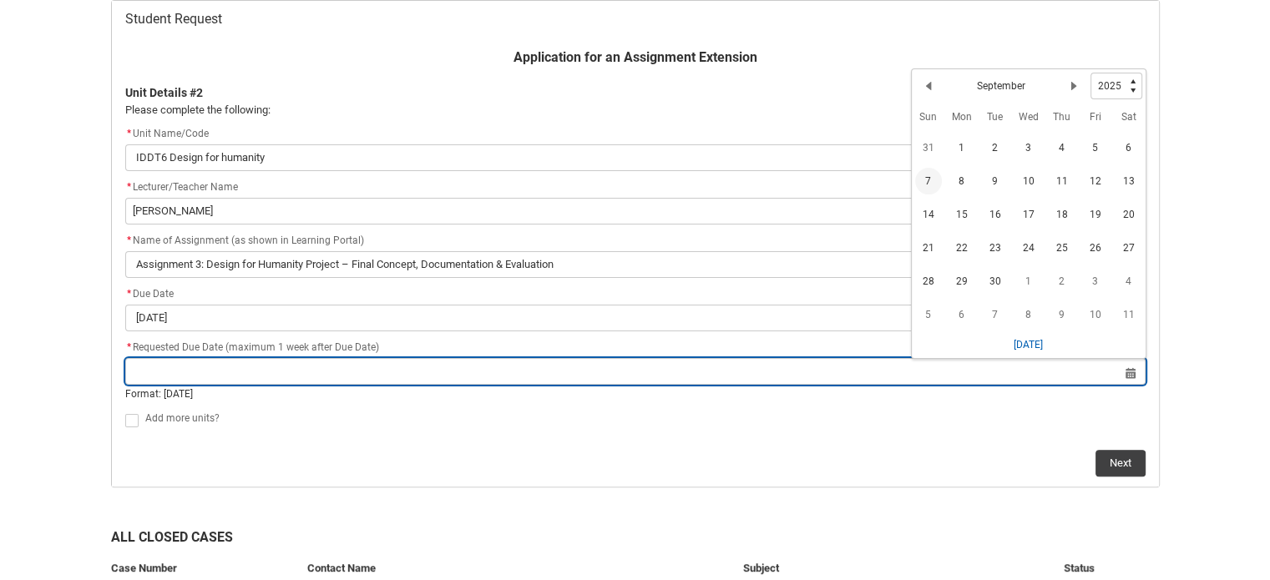
type lightning-datepicker "[DATE]"
type lightning-input "[DATE]"
type input "[DATE]"
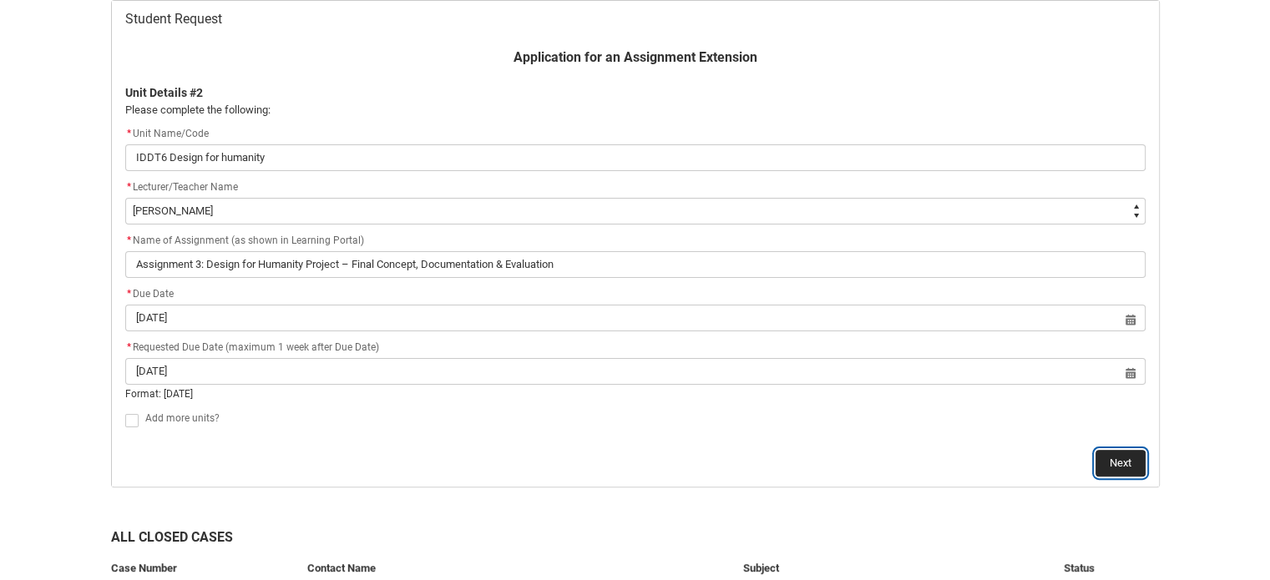
click at [1127, 452] on button "Next" at bounding box center [1121, 463] width 50 height 27
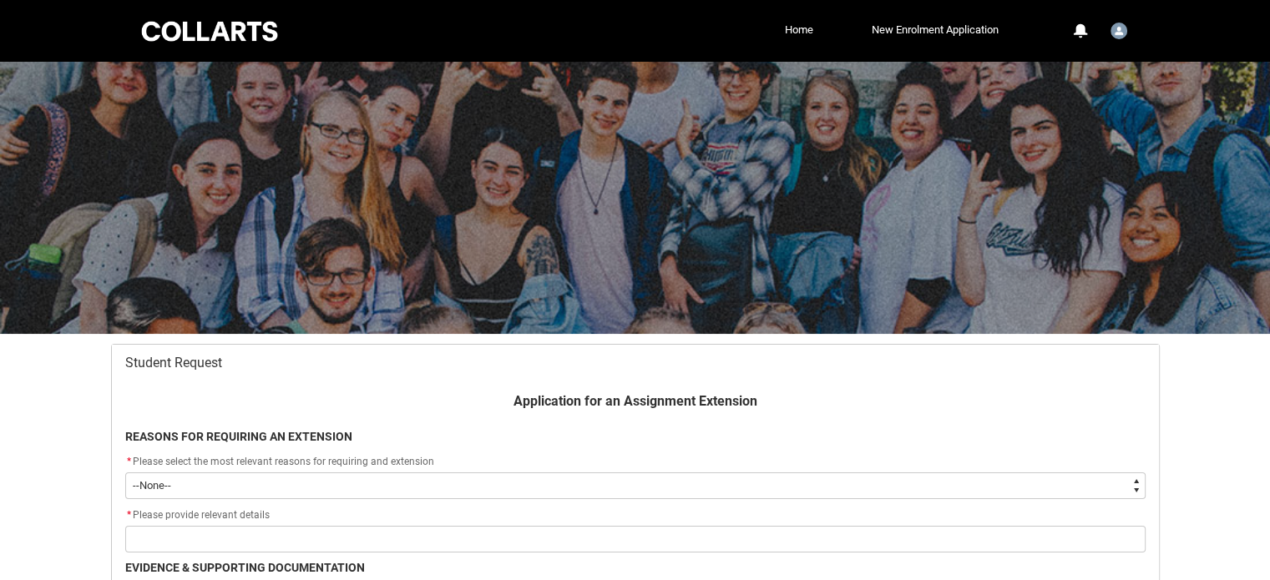
scroll to position [177, 0]
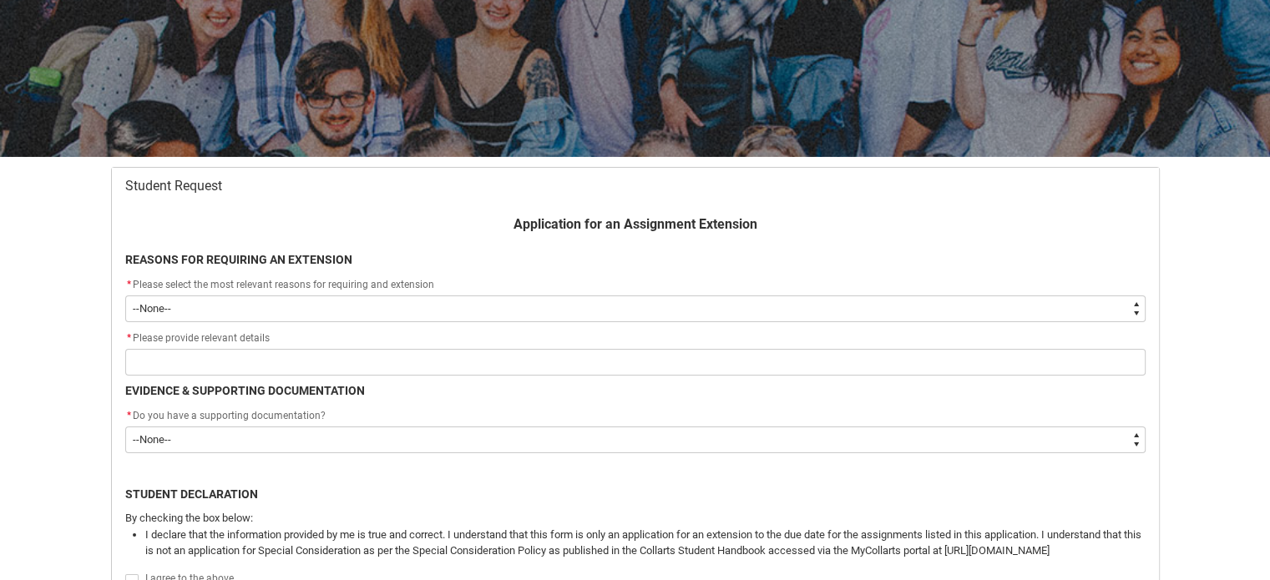
click at [431, 310] on select "--None-- Medical Reasons Work obligations Family obligations Academic Difficult…" at bounding box center [635, 309] width 1020 height 27
type lightning-select "Other"
click at [125, 296] on select "--None-- Medical Reasons Work obligations Family obligations Academic Difficult…" at bounding box center [635, 309] width 1020 height 27
select select "Other"
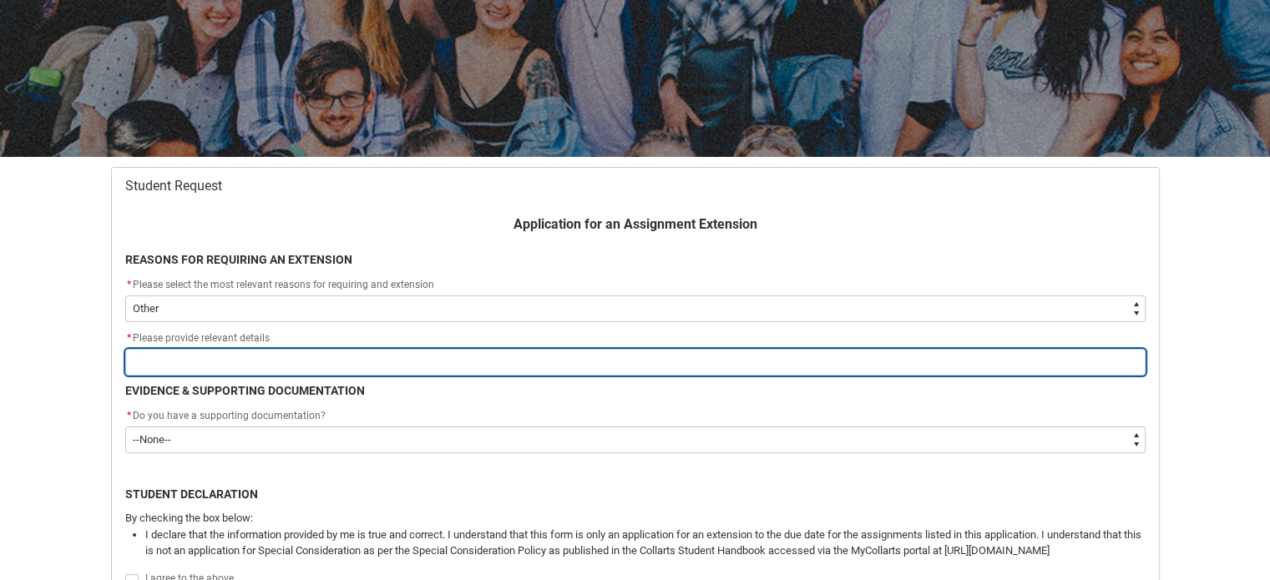
click at [402, 349] on input "Redu_Student_Request flow" at bounding box center [635, 362] width 1020 height 27
type lightning-primitive-input-simple "Unexpected Family tragedy"
type input "Unexpected Family tragedy"
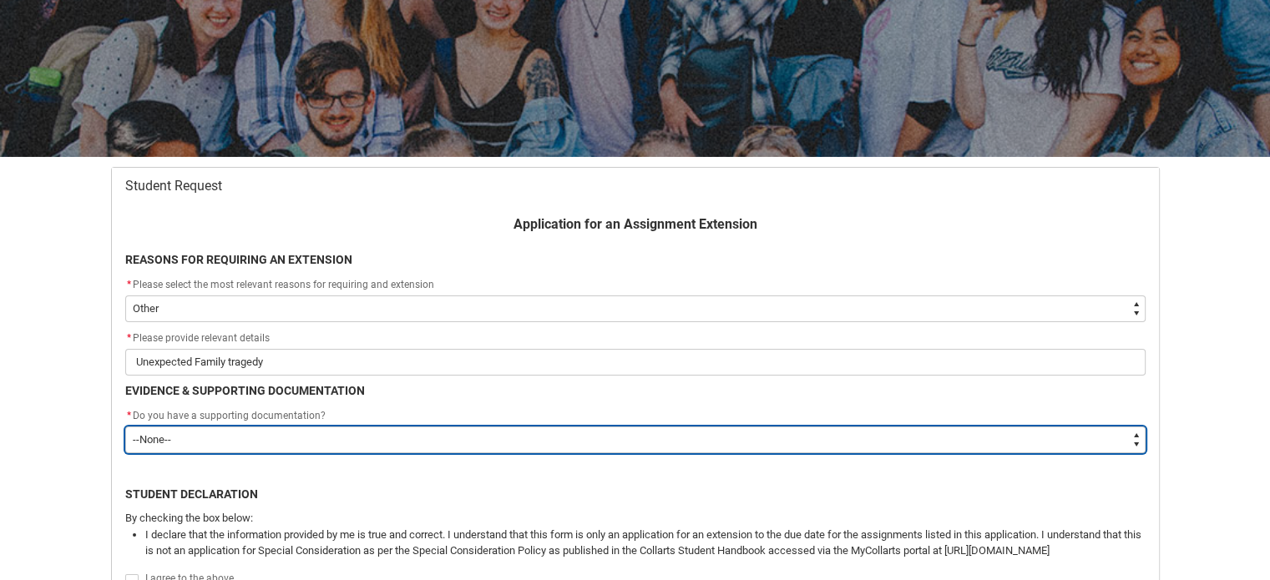
click at [303, 437] on select "--None-- Yes No" at bounding box center [635, 440] width 1020 height 27
type lightning-select "No"
click at [125, 427] on select "--None-- Yes No" at bounding box center [635, 440] width 1020 height 27
select select "No"
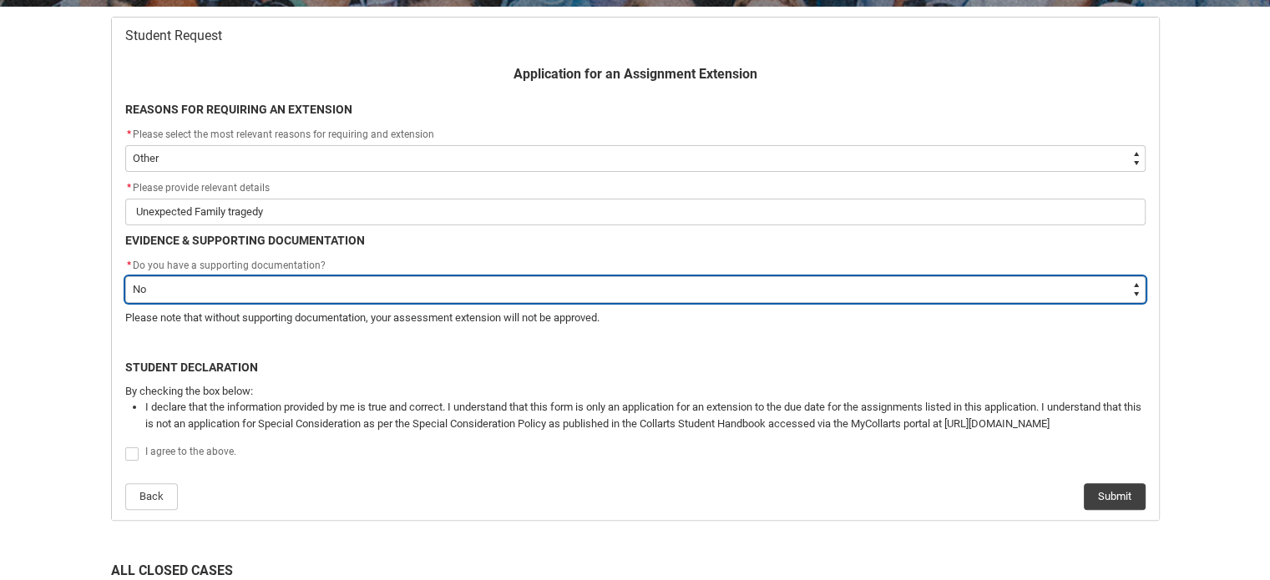
scroll to position [344, 0]
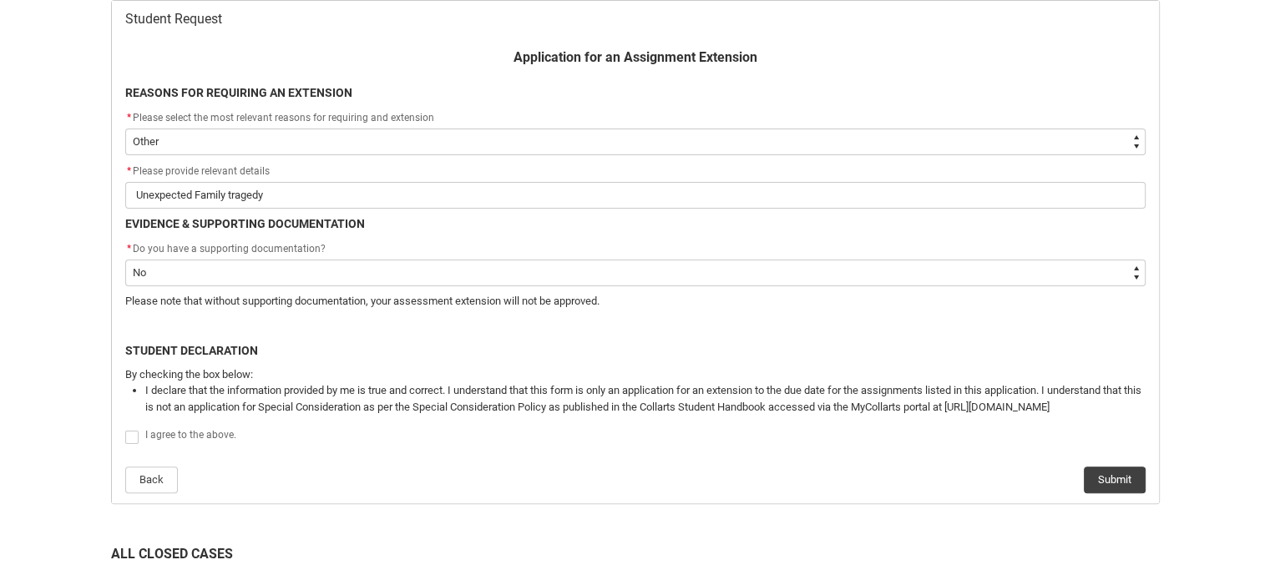
click at [127, 433] on span "Redu_Student_Request flow" at bounding box center [131, 437] width 13 height 13
click at [125, 428] on input "Redu_Student_Request flow" at bounding box center [124, 428] width 1 height 1
type lightning-input "true"
checkbox input "true"
click at [1131, 473] on button "Submit" at bounding box center [1115, 480] width 62 height 27
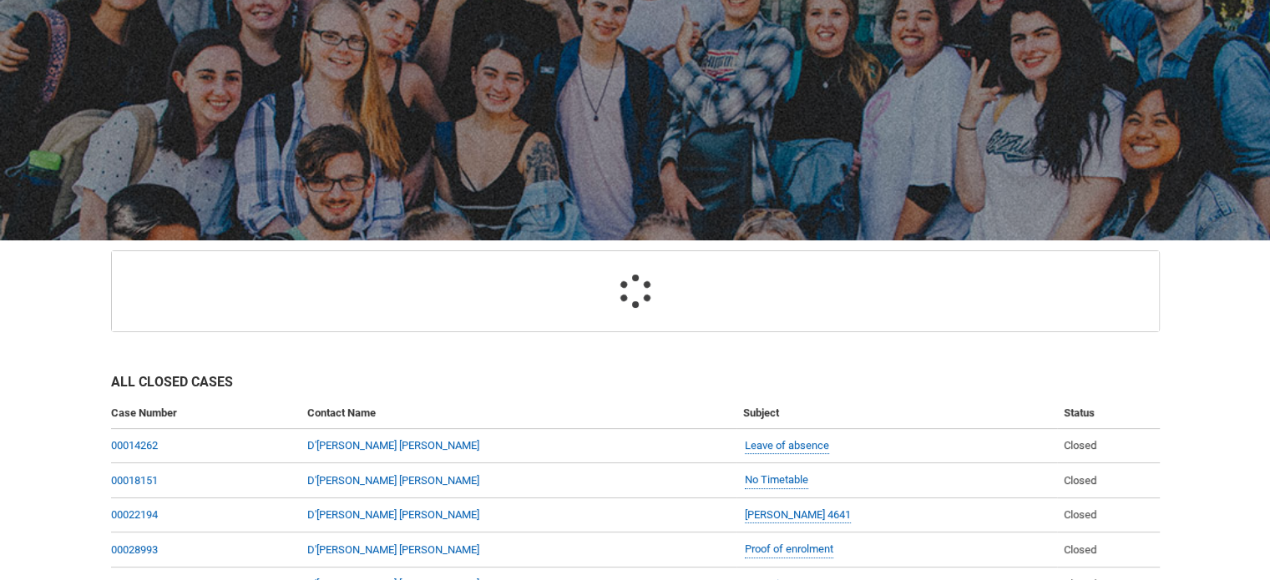
scroll to position [177, 0]
